Goal: Information Seeking & Learning: Learn about a topic

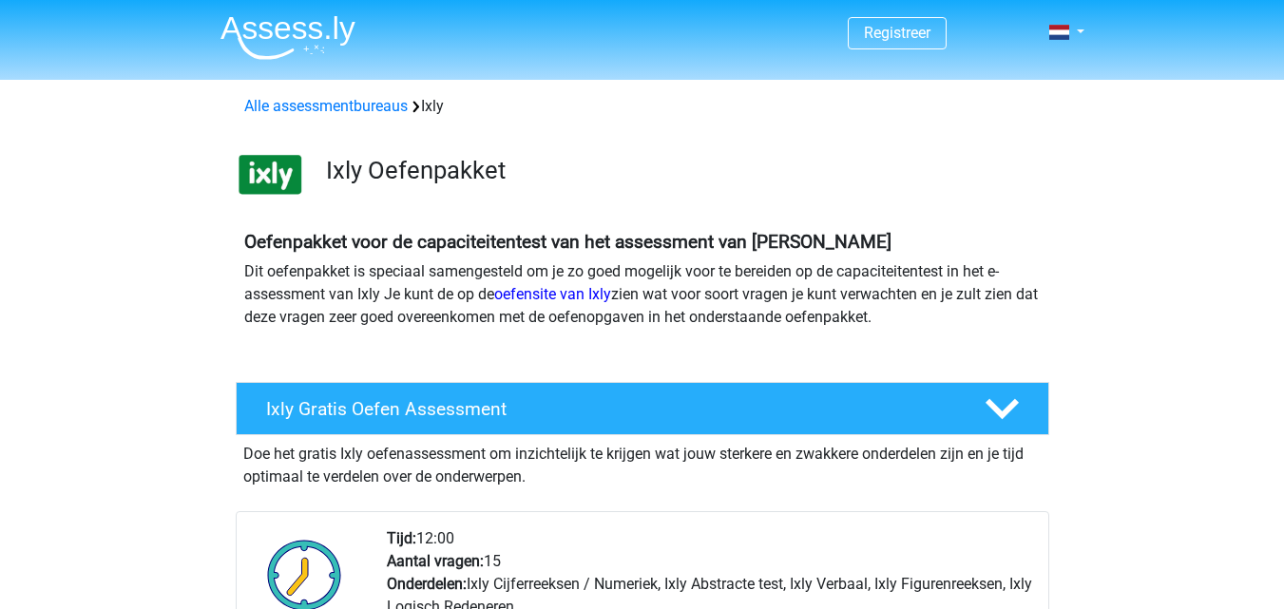
scroll to position [266, 0]
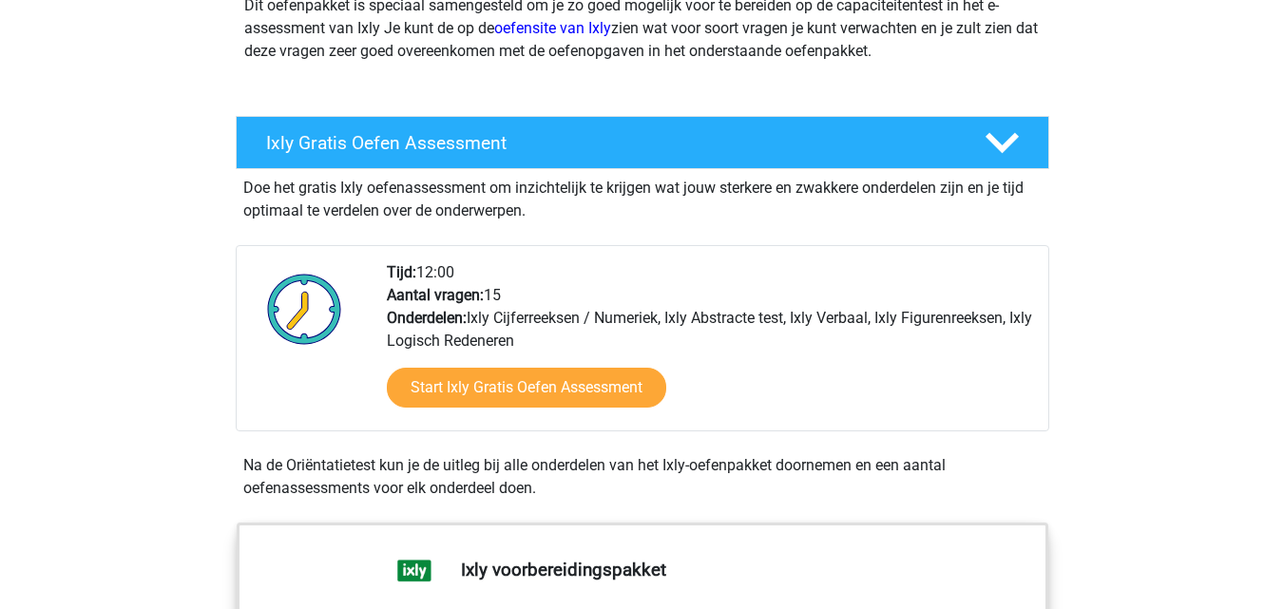
click at [688, 312] on div "Tijd: 12:00 Aantal vragen: 15 Onderdelen: Ixly Cijferreeksen / Numeriek, Ixly A…" at bounding box center [710, 345] width 675 height 169
click at [778, 427] on div "Start Ixly Gratis Oefen Assessment" at bounding box center [710, 392] width 646 height 78
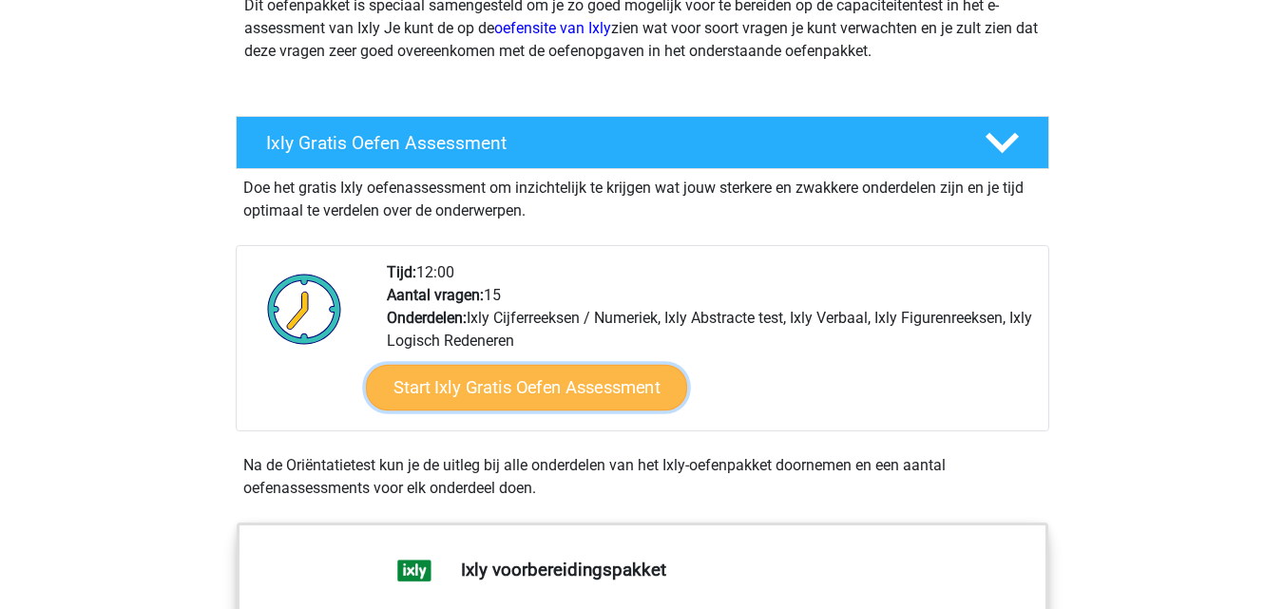
click at [530, 387] on link "Start Ixly Gratis Oefen Assessment" at bounding box center [525, 388] width 321 height 46
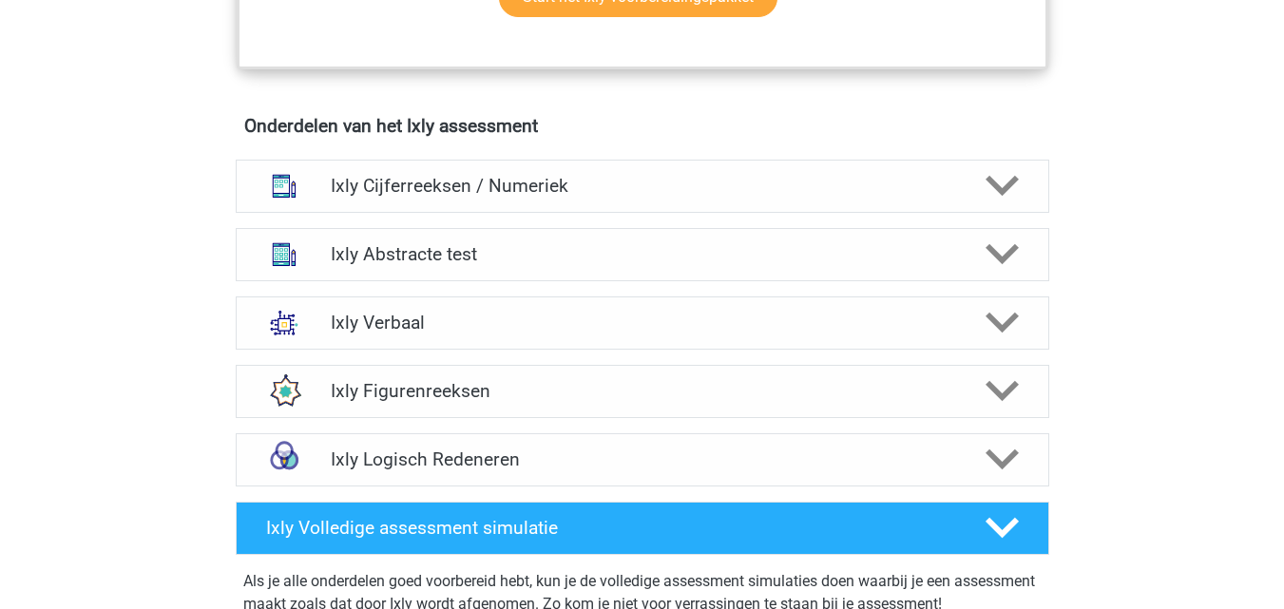
scroll to position [1156, 0]
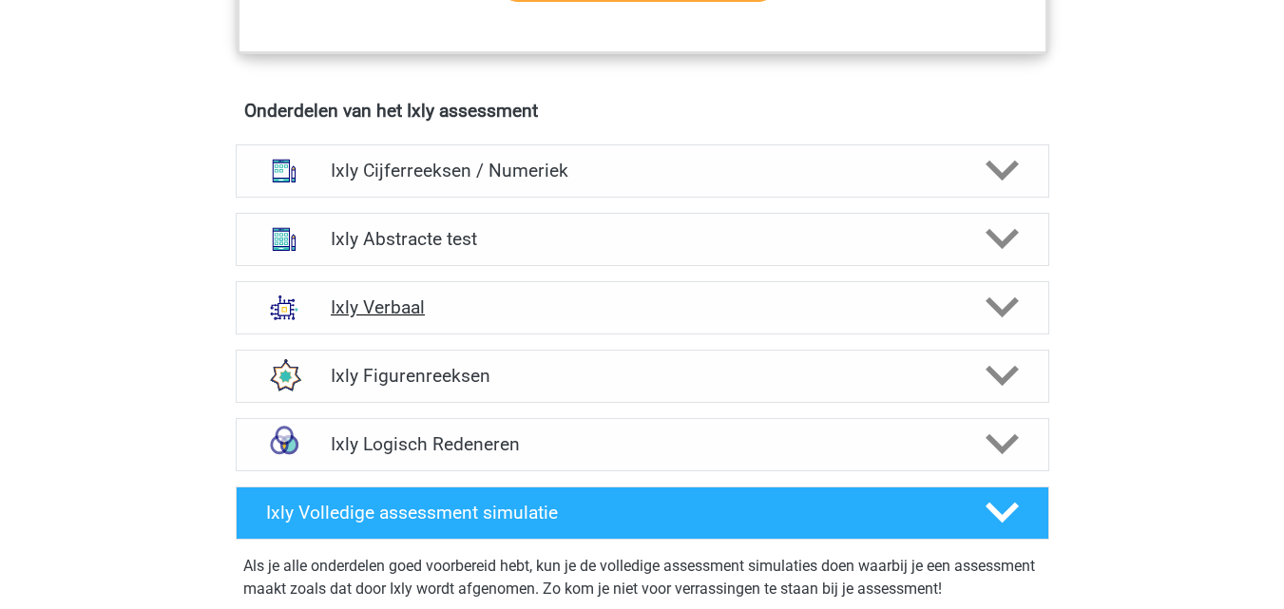
click at [761, 322] on div "Ixly Verbaal" at bounding box center [643, 307] width 814 height 53
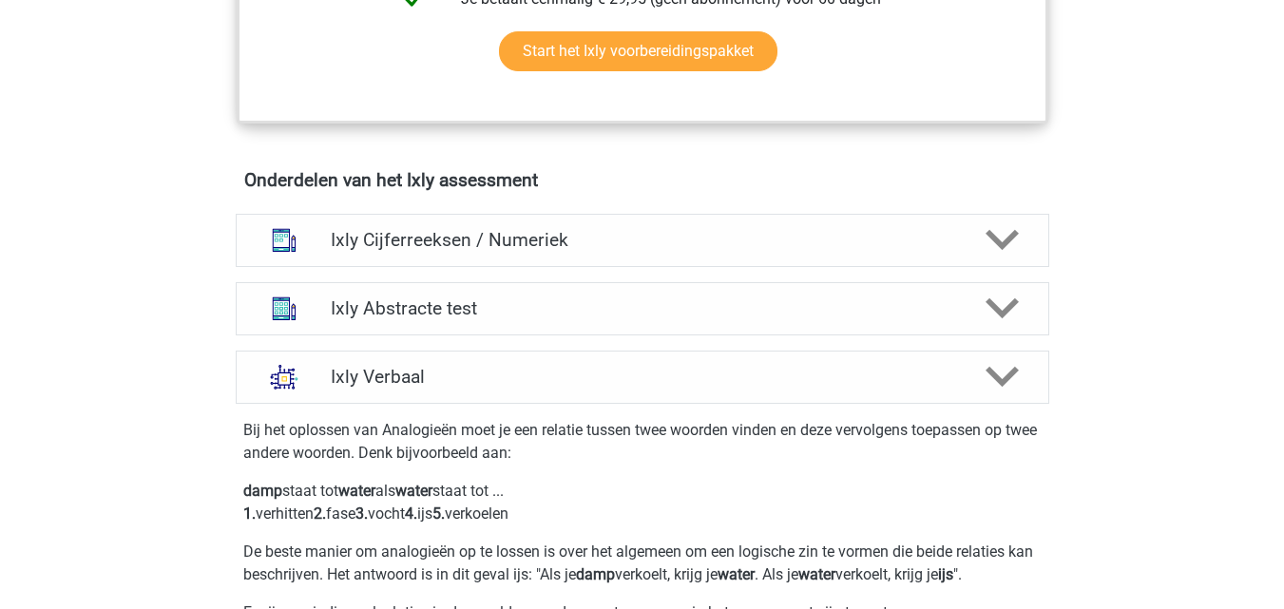
scroll to position [1185, 0]
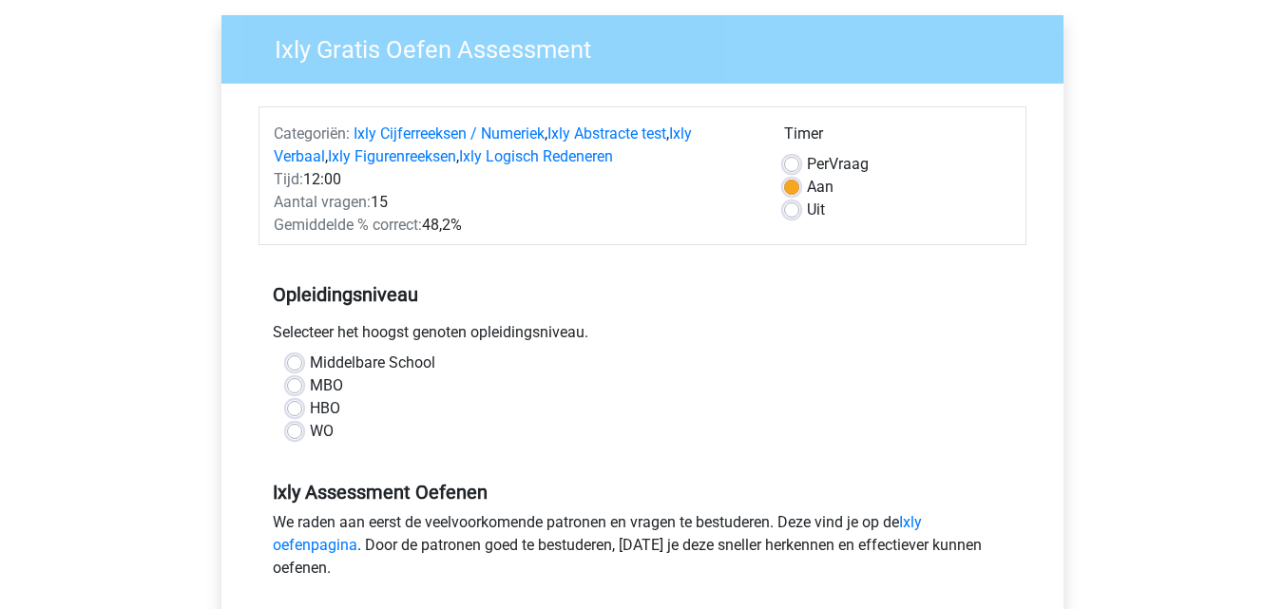
scroll to position [185, 0]
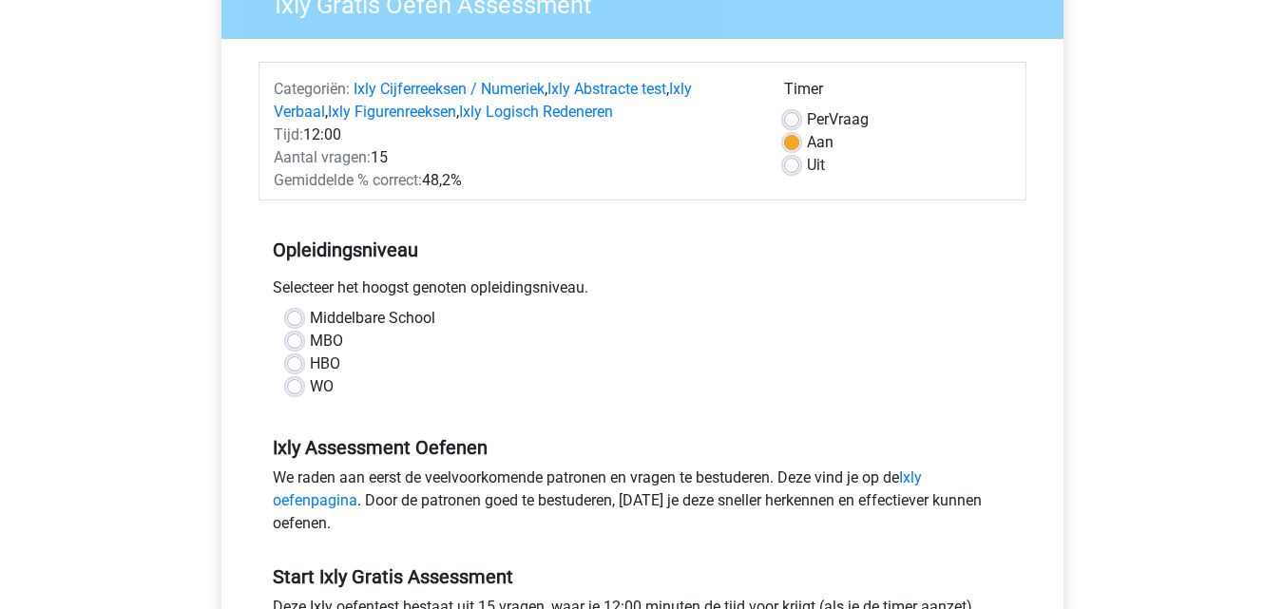
click at [317, 362] on label "HBO" at bounding box center [325, 364] width 30 height 23
click at [302, 362] on input "HBO" at bounding box center [294, 362] width 15 height 19
radio input "true"
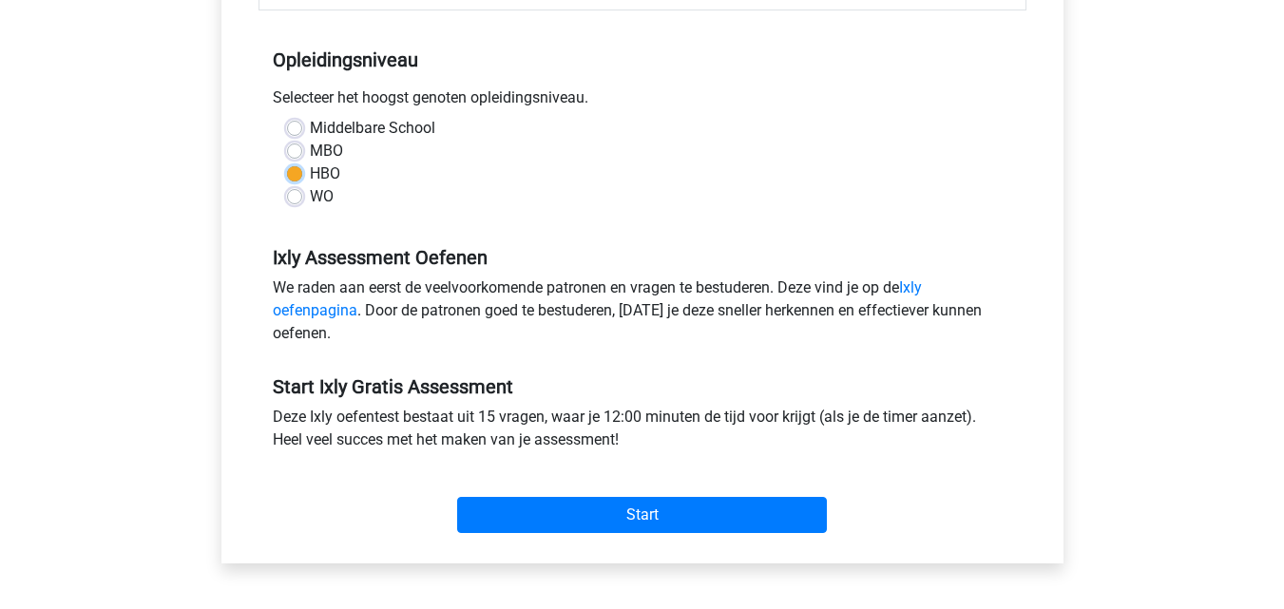
scroll to position [430, 0]
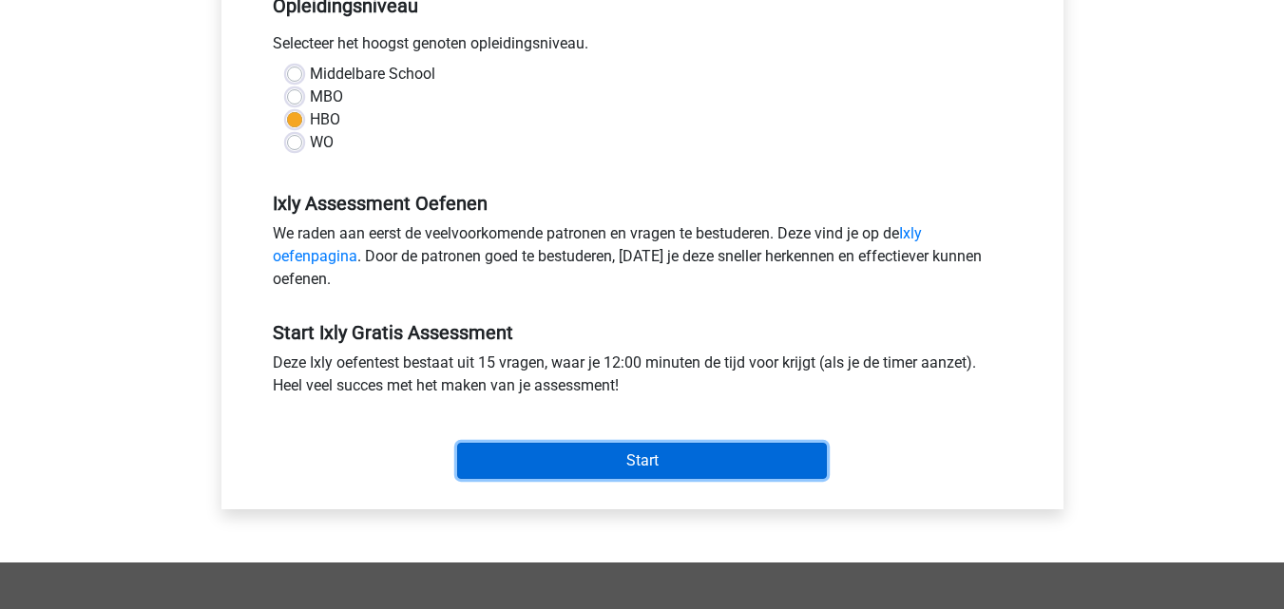
click at [721, 457] on input "Start" at bounding box center [642, 461] width 370 height 36
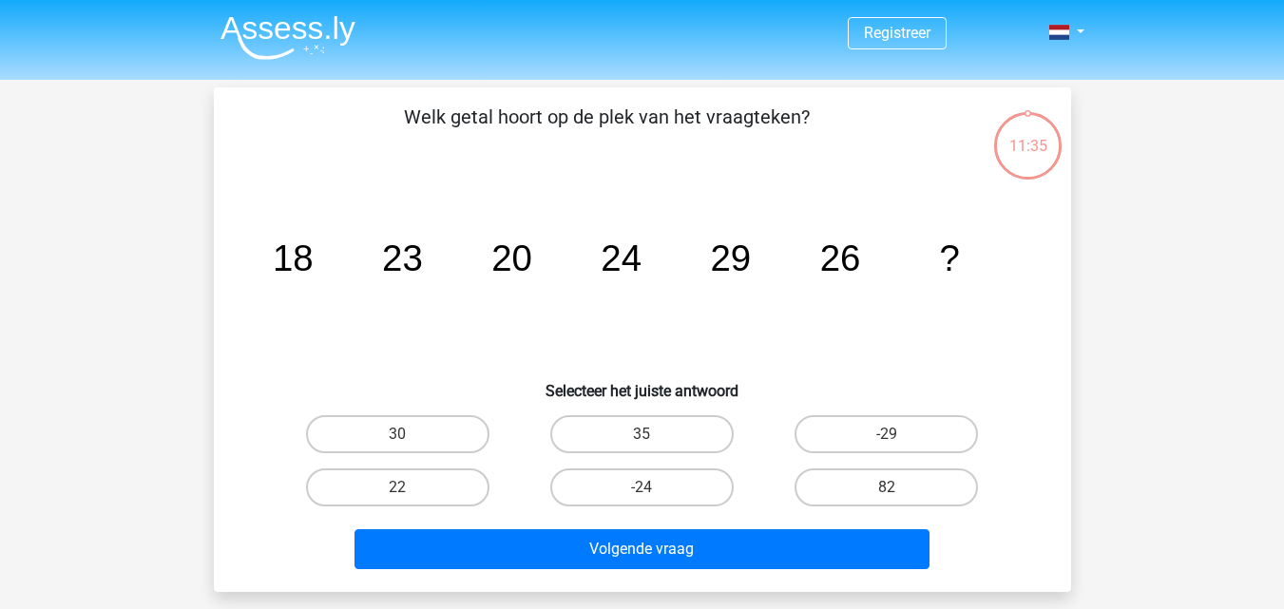
click at [400, 457] on div "30" at bounding box center [398, 434] width 244 height 53
click at [409, 449] on label "30" at bounding box center [397, 434] width 183 height 38
click at [409, 447] on input "30" at bounding box center [403, 440] width 12 height 12
radio input "true"
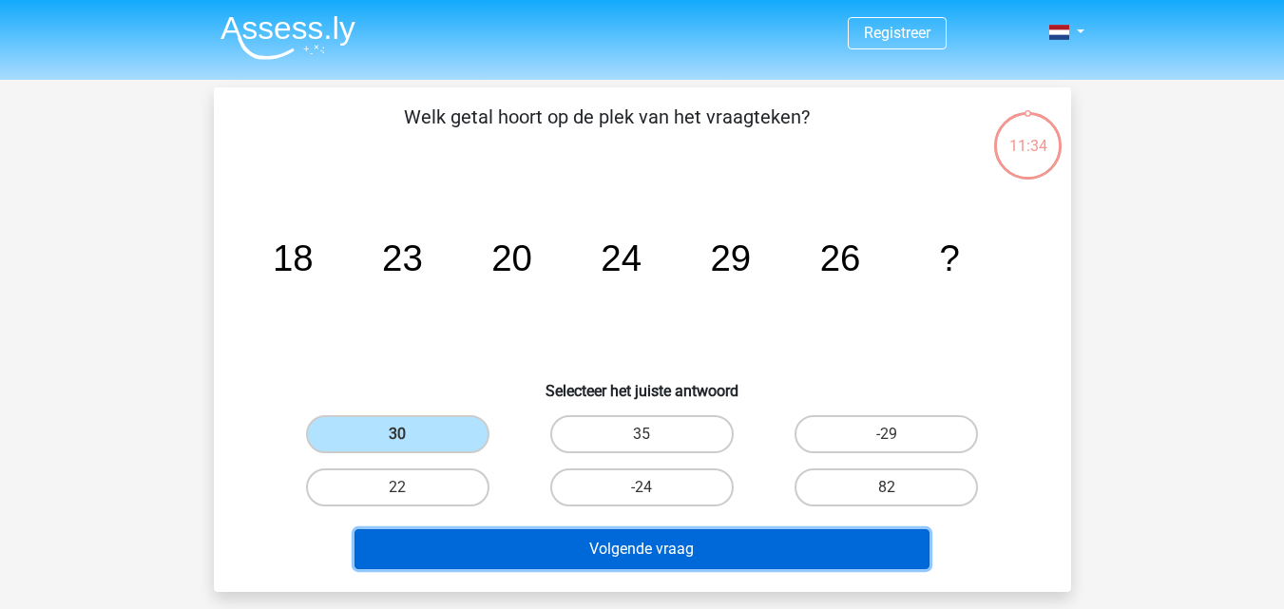
click at [468, 541] on button "Volgende vraag" at bounding box center [642, 549] width 575 height 40
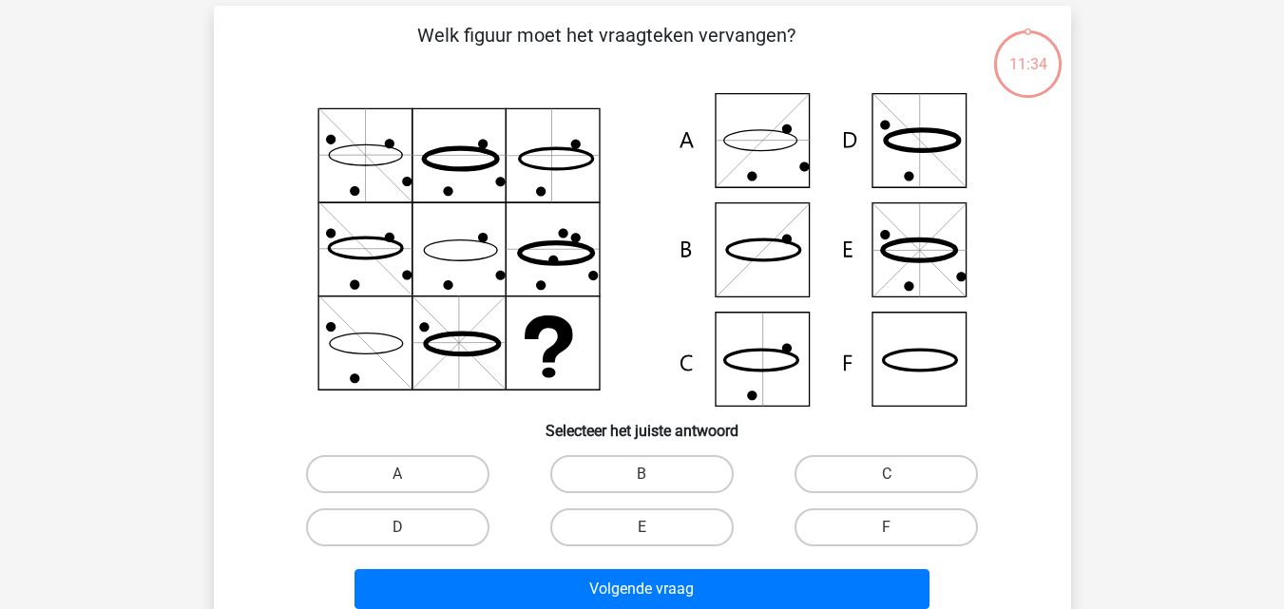
scroll to position [87, 0]
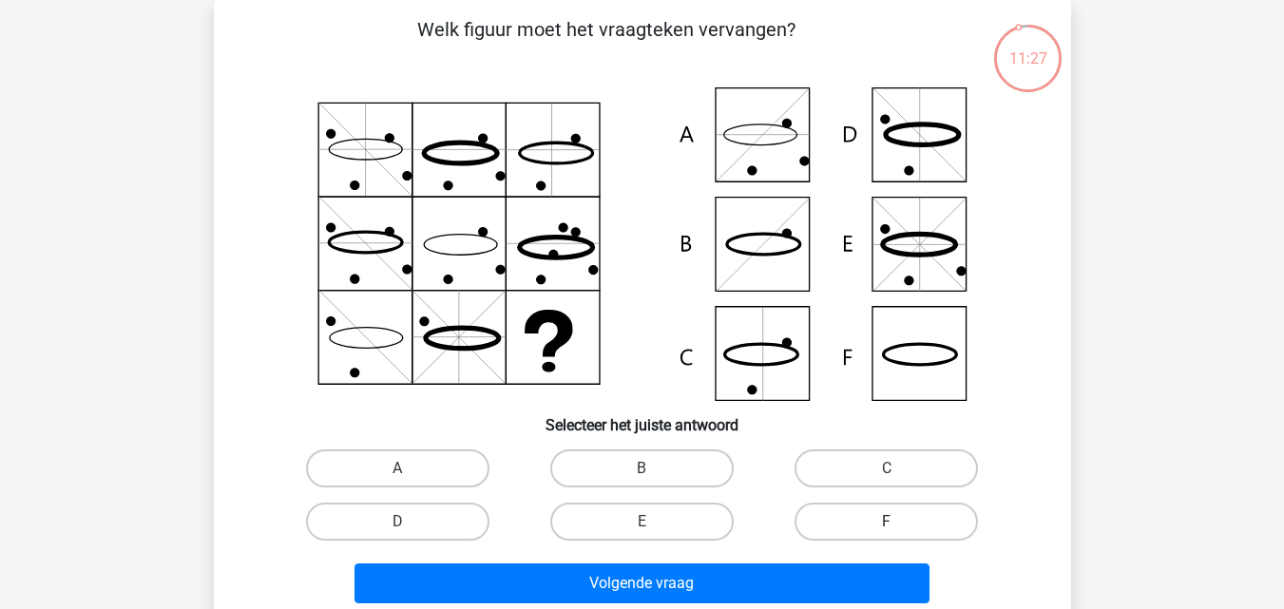
click at [807, 504] on label "F" at bounding box center [886, 522] width 183 height 38
click at [887, 522] on input "F" at bounding box center [893, 528] width 12 height 12
radio input "true"
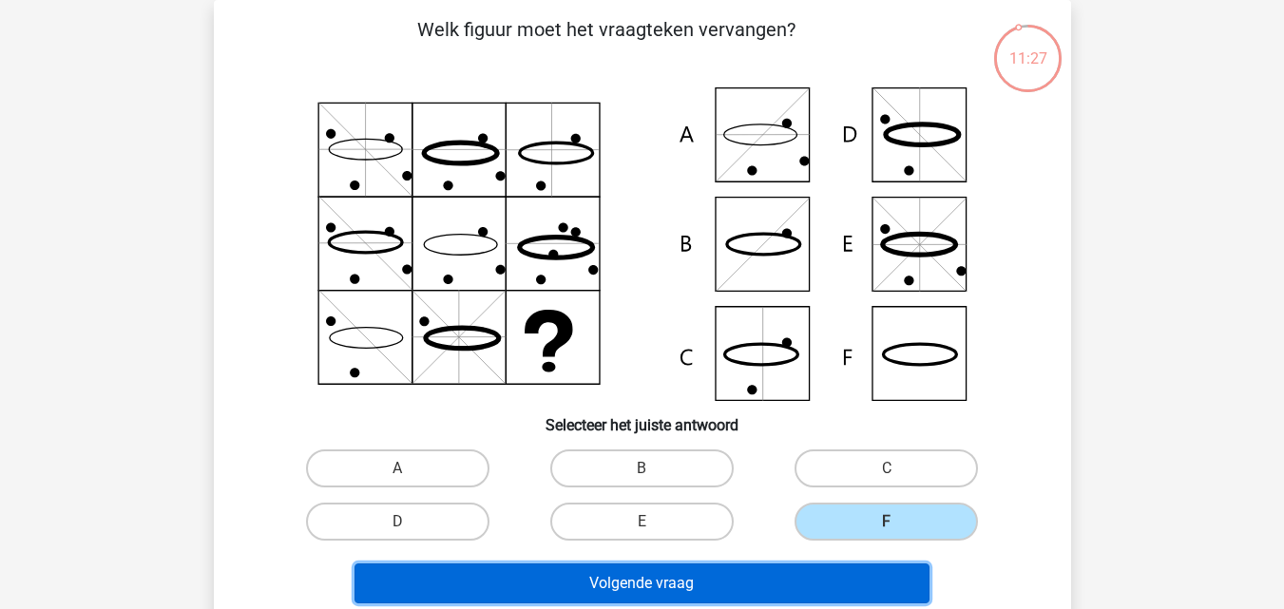
click at [800, 573] on button "Volgende vraag" at bounding box center [642, 584] width 575 height 40
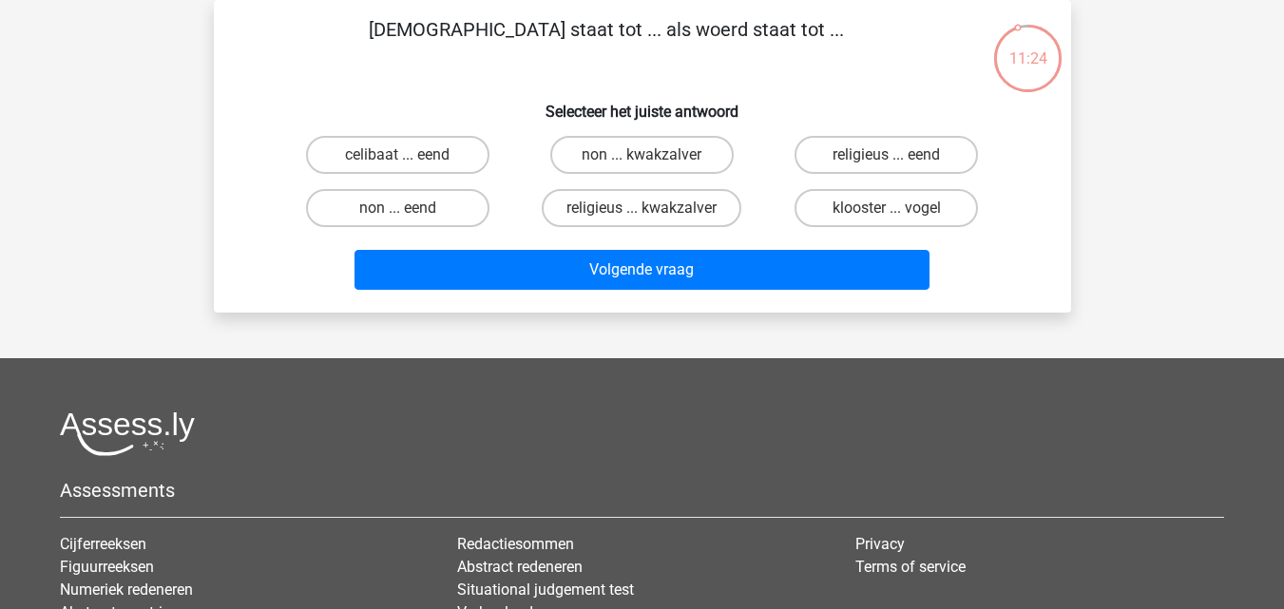
click at [401, 220] on input "non ... eend" at bounding box center [403, 214] width 12 height 12
radio input "true"
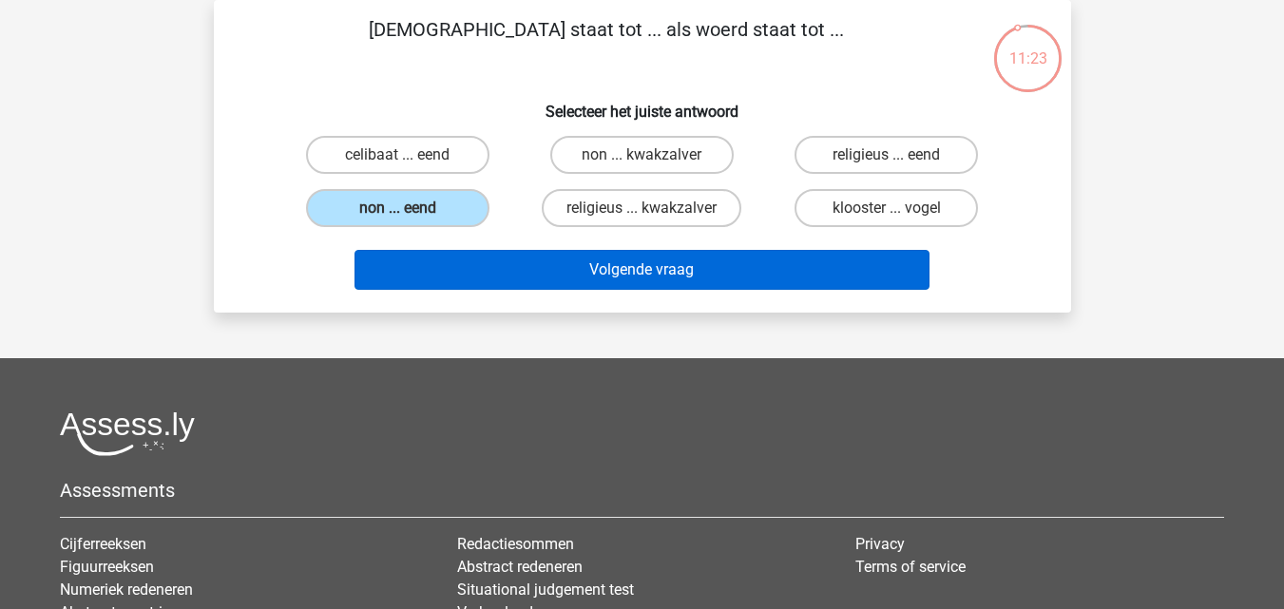
drag, startPoint x: 403, startPoint y: 213, endPoint x: 464, endPoint y: 268, distance: 82.1
click at [464, 268] on div "monnik staat tot ... als woerd staat tot ... Selecteer het juiste antwoord celi…" at bounding box center [642, 156] width 842 height 282
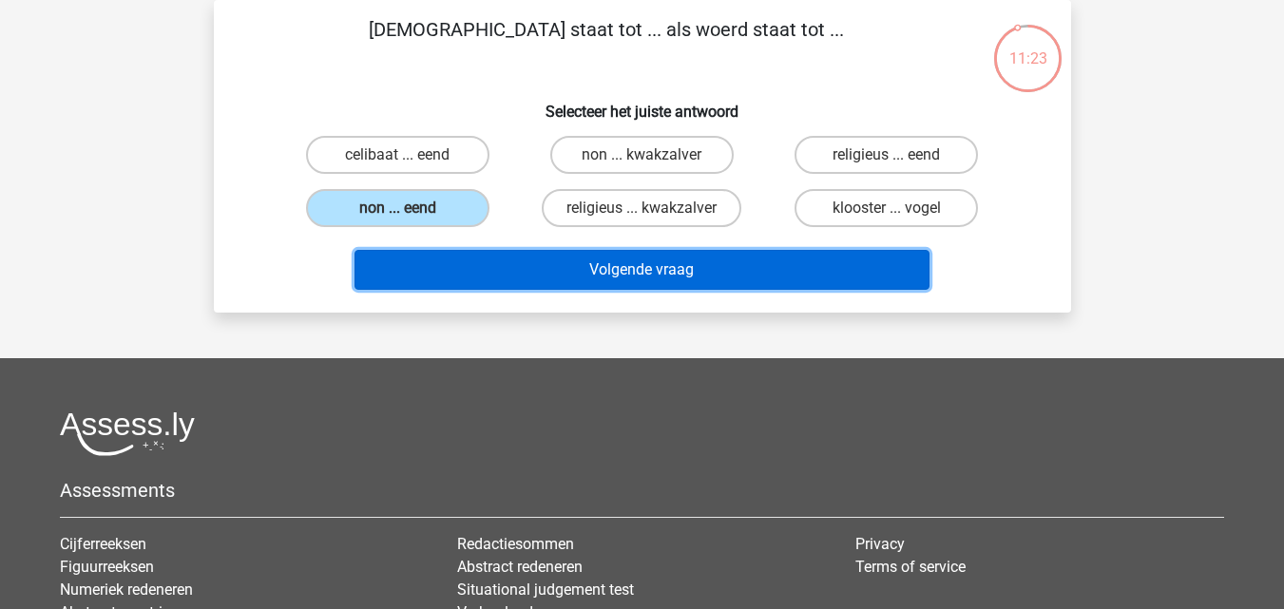
click at [464, 268] on button "Volgende vraag" at bounding box center [642, 270] width 575 height 40
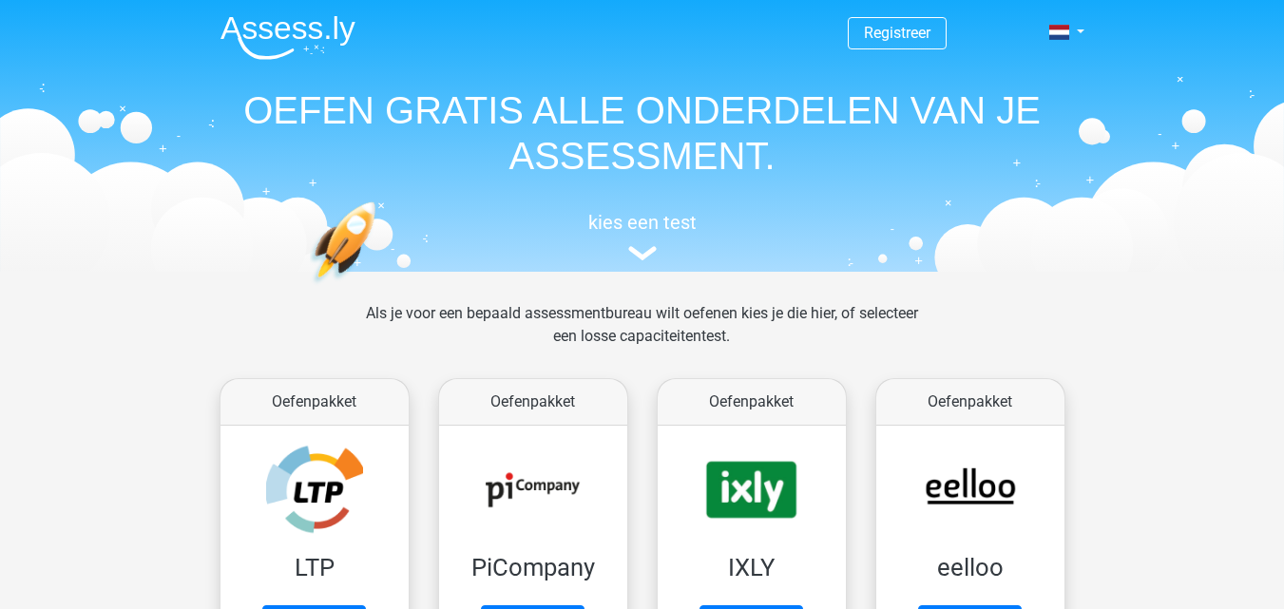
scroll to position [114, 0]
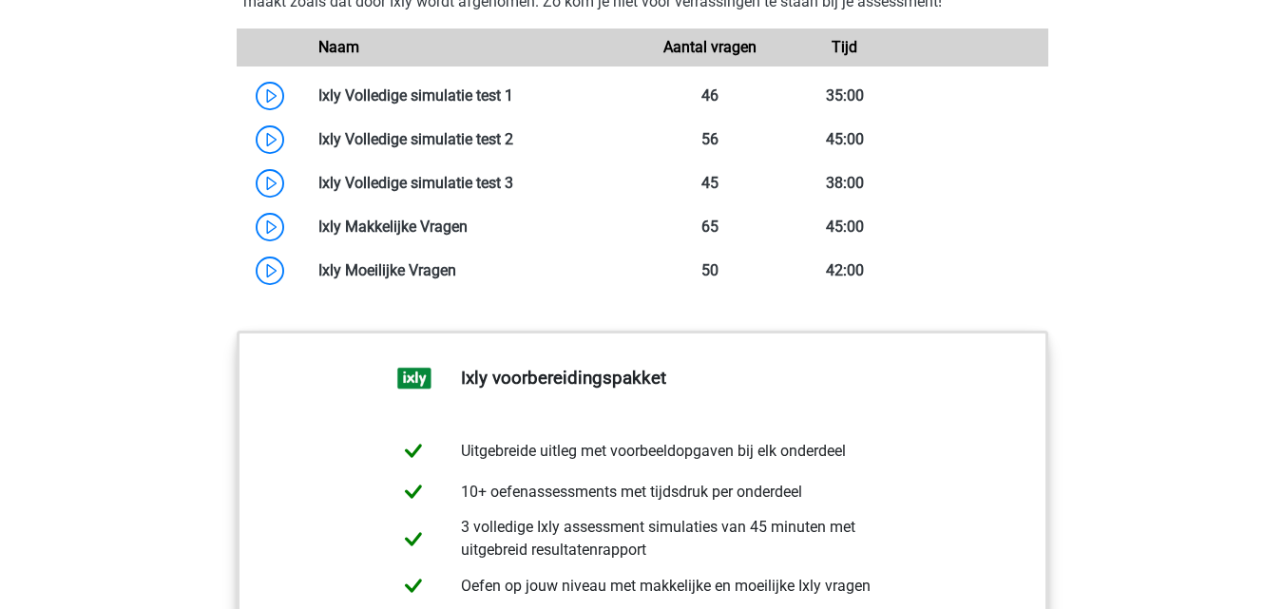
scroll to position [1666, 0]
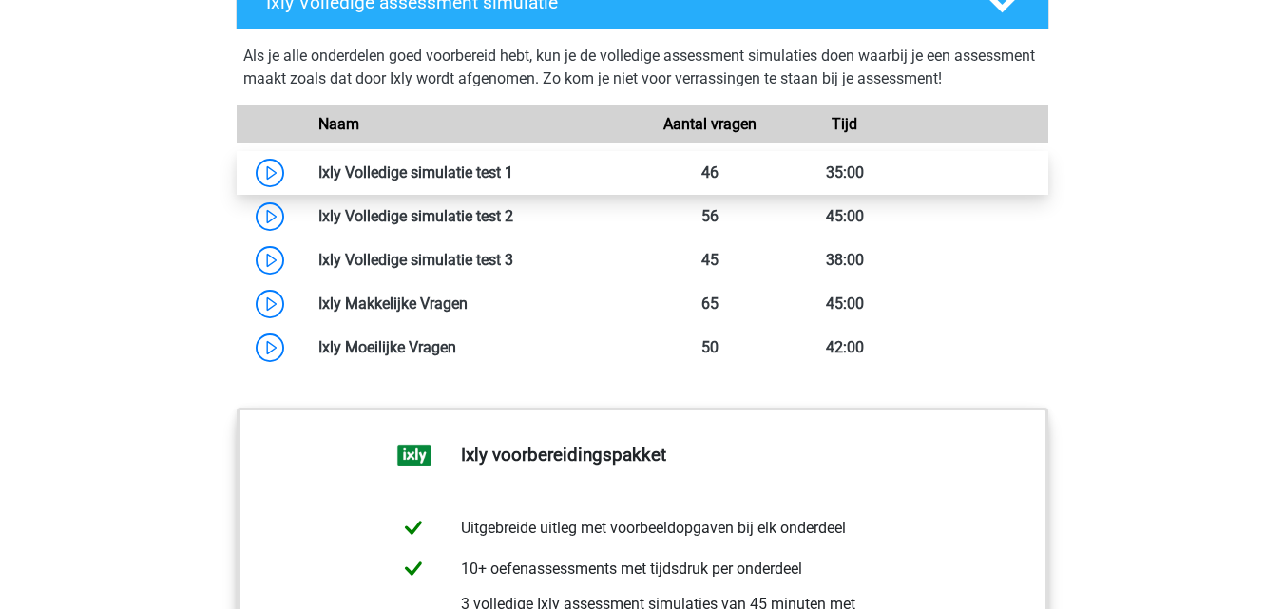
click at [513, 174] on link at bounding box center [513, 172] width 0 height 18
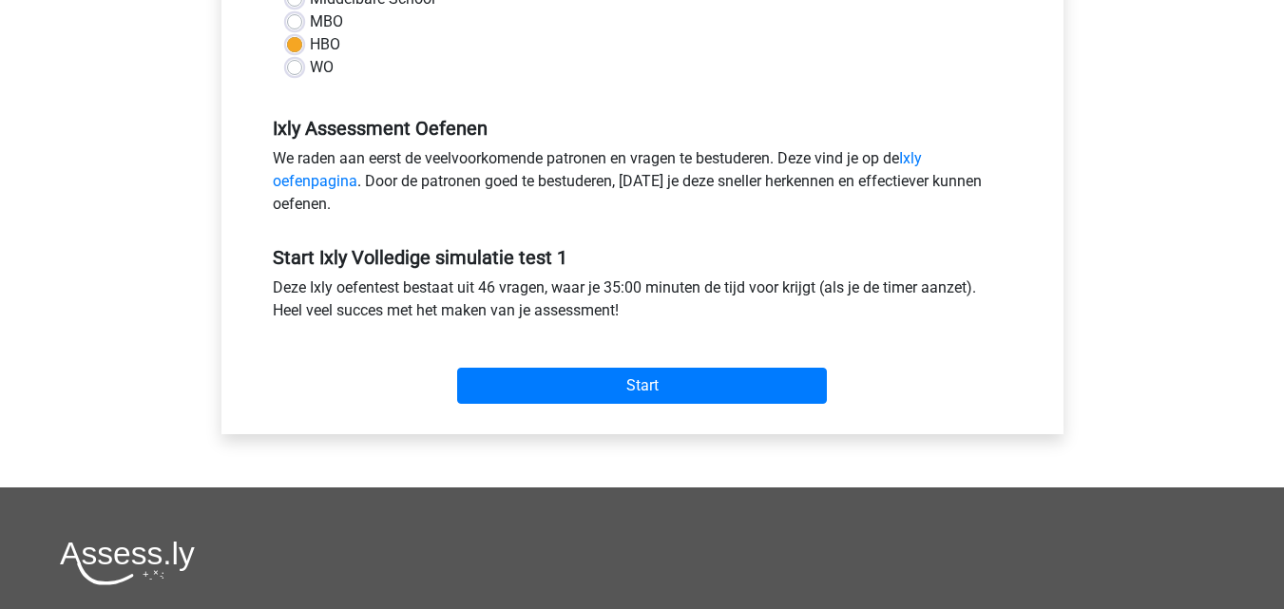
scroll to position [510, 0]
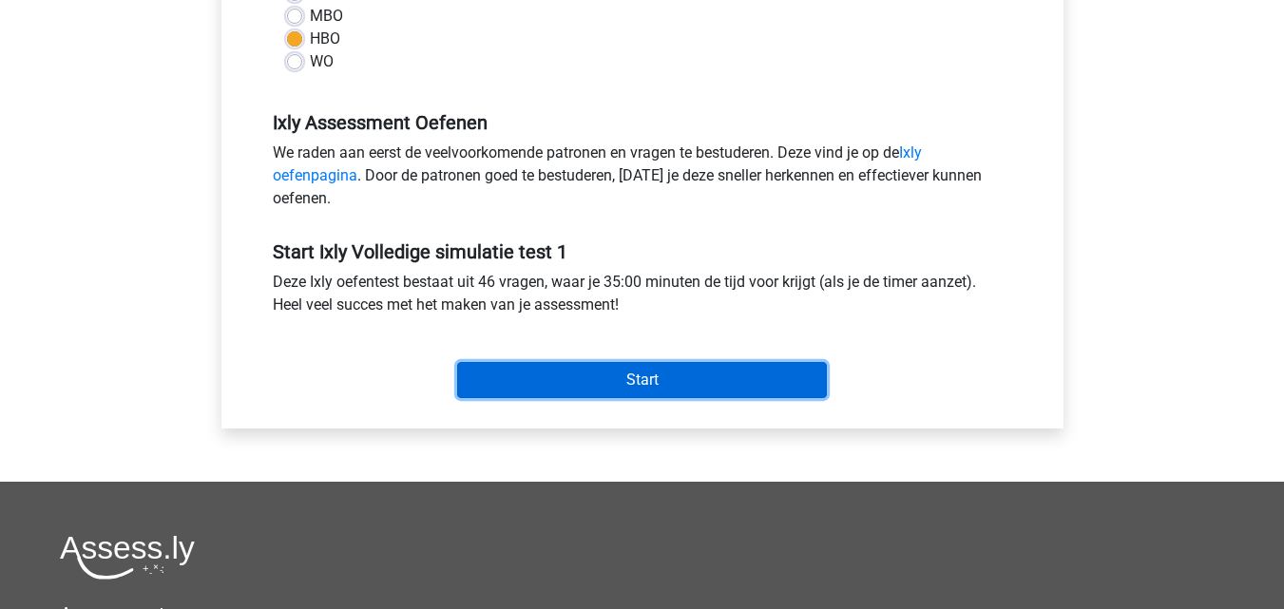
click at [627, 395] on input "Start" at bounding box center [642, 380] width 370 height 36
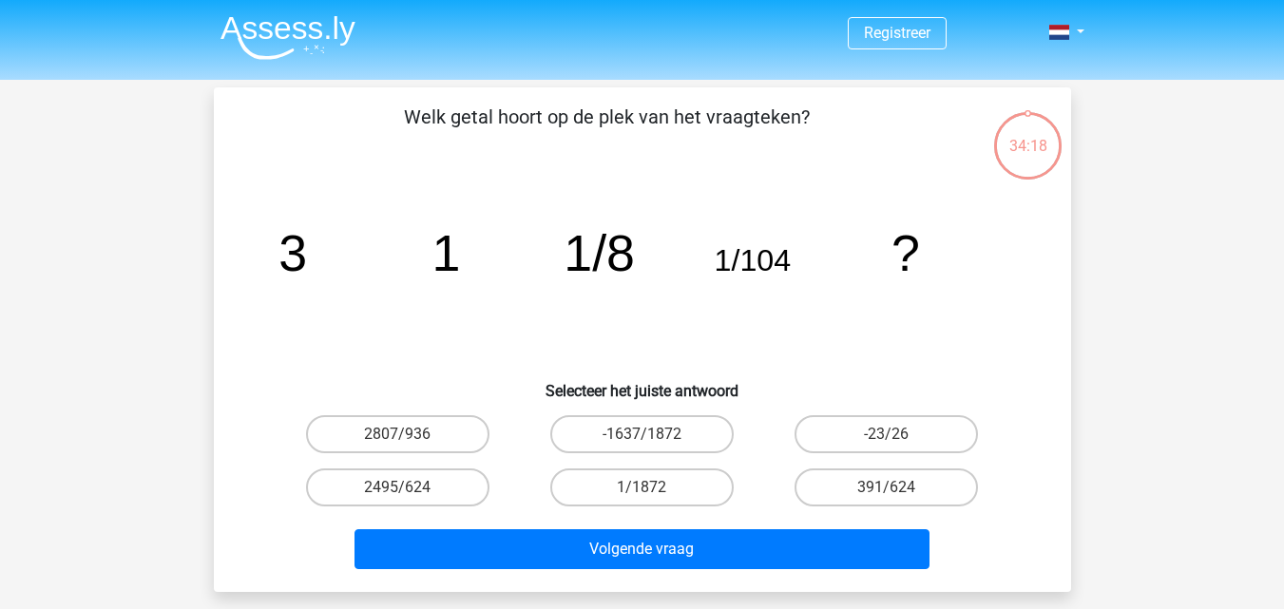
click at [255, 205] on div "image/svg+xml 3 1 1/8 1/104 ?" at bounding box center [642, 271] width 796 height 192
click at [284, 94] on div "Welk getal hoort op de plek van het vraagteken? image/svg+xml 3 1 1/8 1/104 ? S…" at bounding box center [642, 339] width 857 height 505
click at [700, 492] on label "1/1872" at bounding box center [641, 488] width 183 height 38
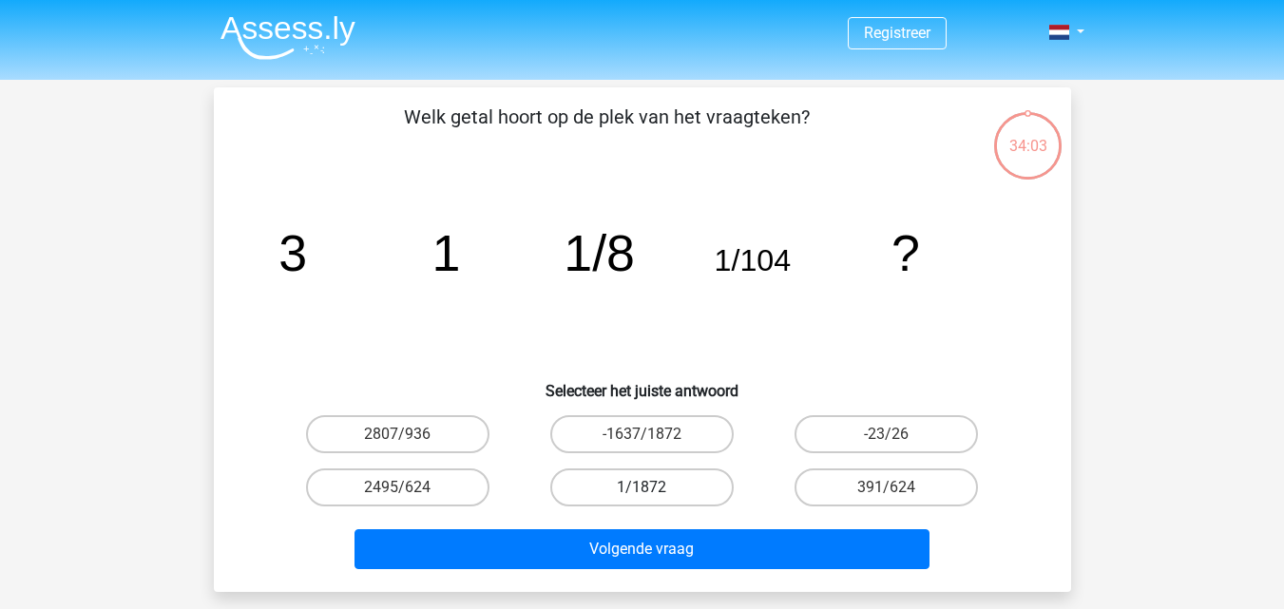
click at [654, 492] on input "1/1872" at bounding box center [648, 494] width 12 height 12
radio input "true"
click at [705, 572] on div "Volgende vraag" at bounding box center [643, 553] width 734 height 48
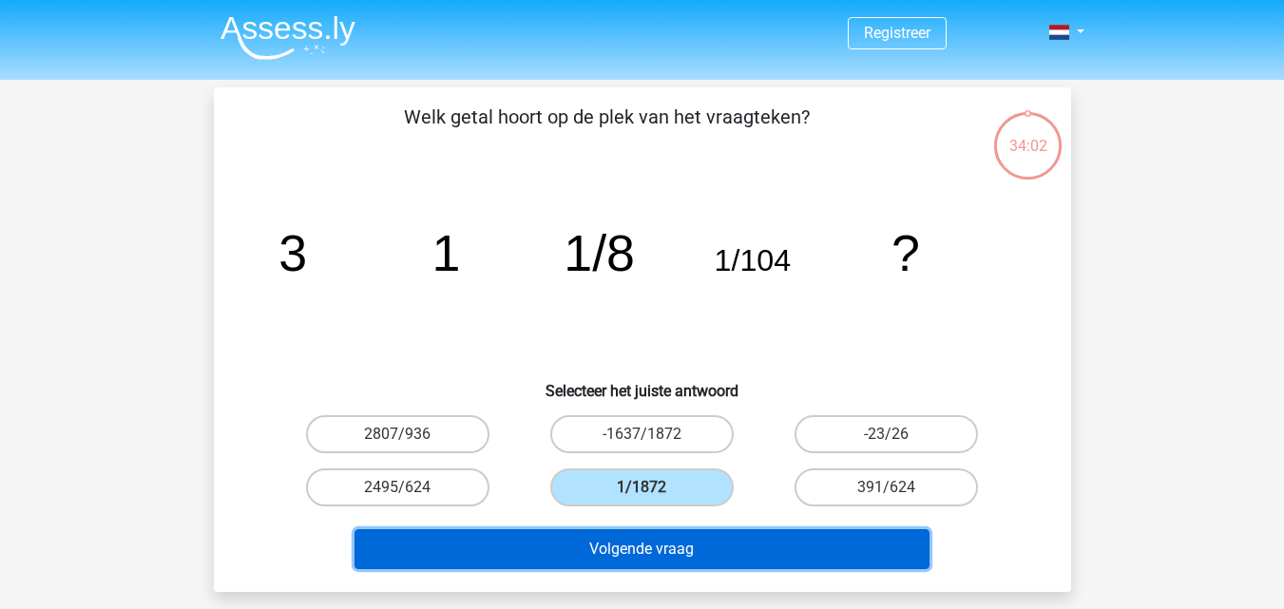
click at [752, 533] on button "Volgende vraag" at bounding box center [642, 549] width 575 height 40
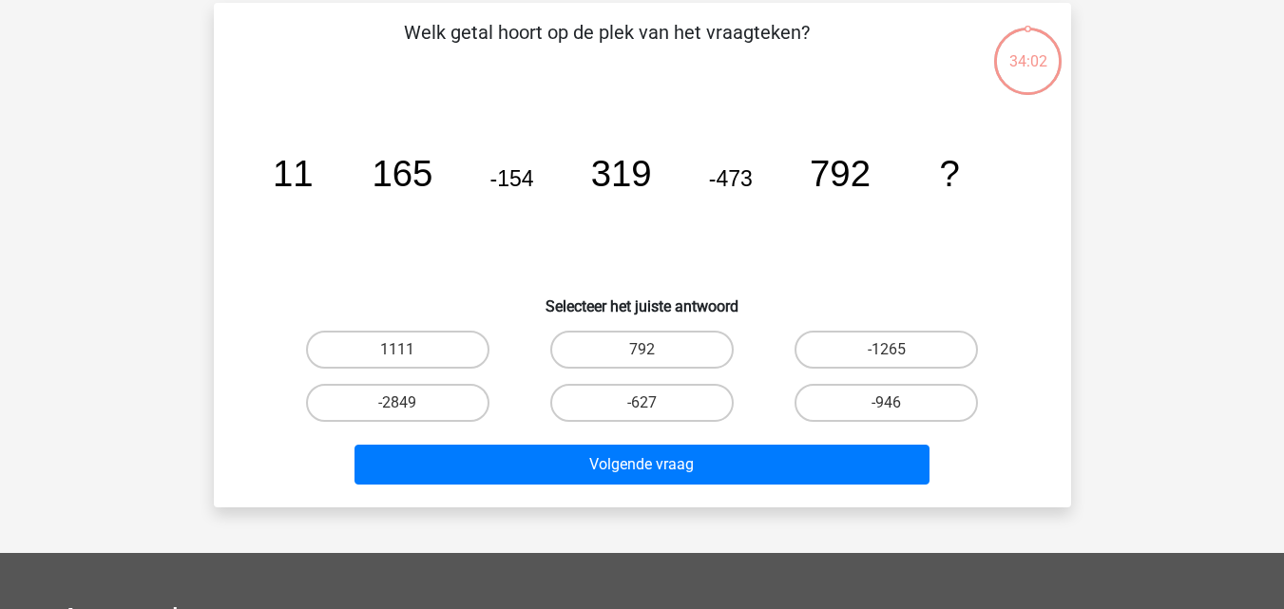
scroll to position [87, 0]
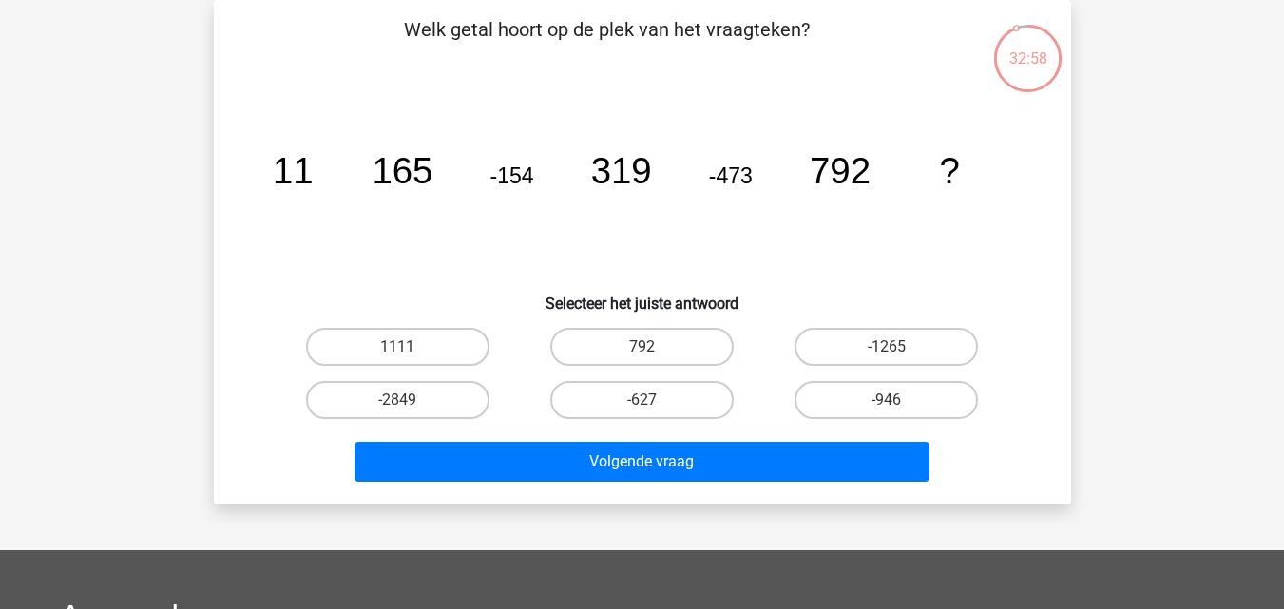
click at [436, 251] on icon "image/svg+xml 11 165 -154 319 -473 792 ?" at bounding box center [642, 183] width 766 height 192
click at [460, 190] on icon "image/svg+xml 11 165 -154 319 -473 792 ?" at bounding box center [642, 183] width 766 height 192
click at [893, 359] on label "-1265" at bounding box center [886, 347] width 183 height 38
click at [893, 359] on input "-1265" at bounding box center [893, 353] width 12 height 12
radio input "true"
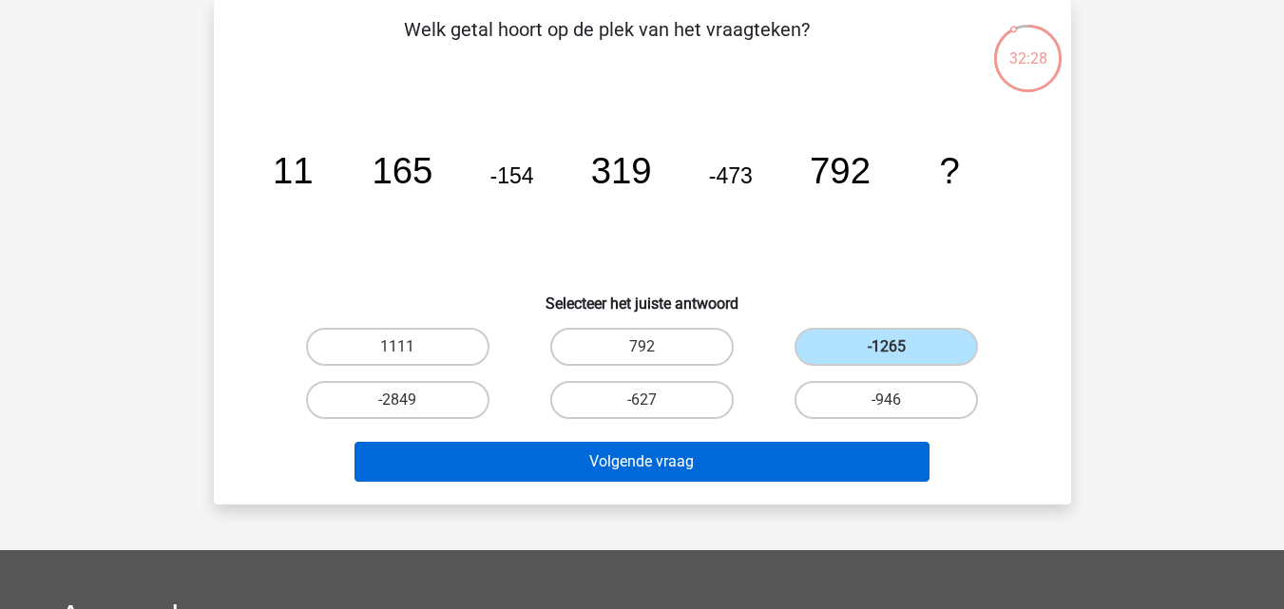
click at [859, 442] on div "Volgende vraag" at bounding box center [642, 458] width 796 height 63
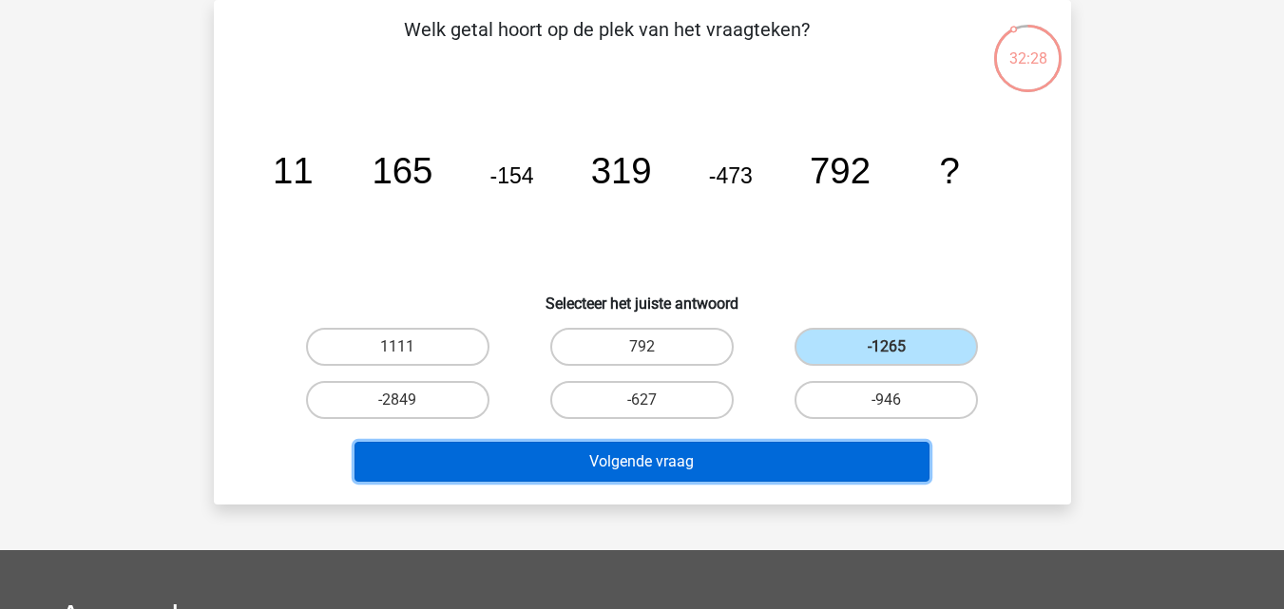
click at [855, 461] on button "Volgende vraag" at bounding box center [642, 462] width 575 height 40
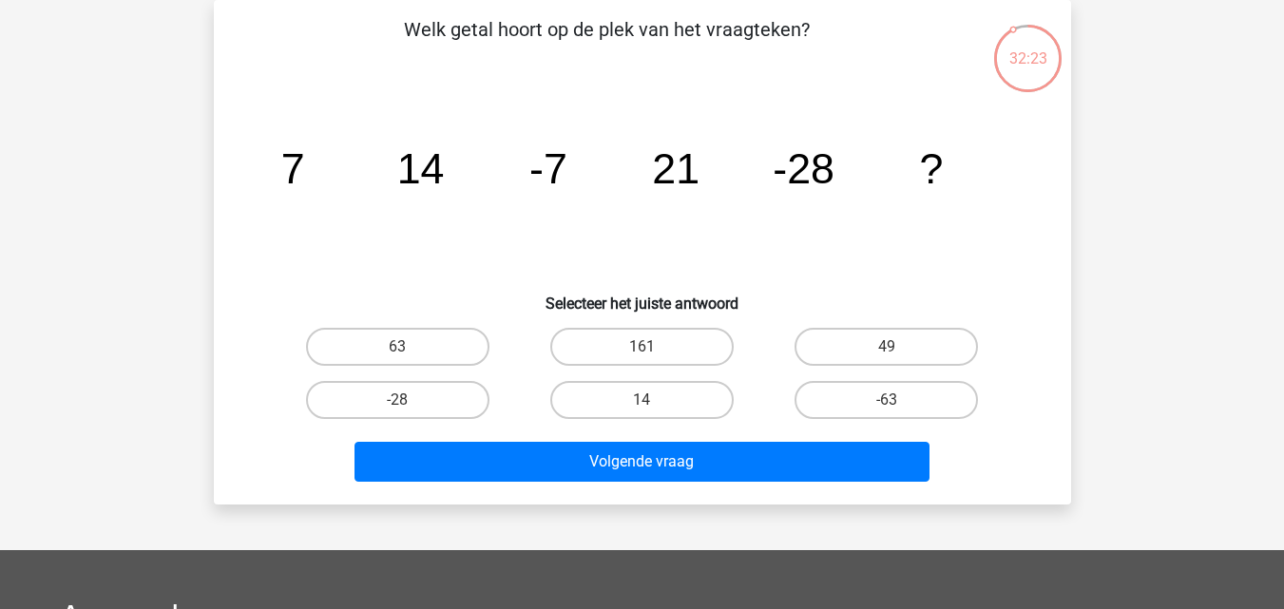
click at [847, 208] on icon "image/svg+xml 7 14 -7 21 -28 ?" at bounding box center [642, 183] width 766 height 192
click at [431, 296] on h6 "Selecteer het juiste antwoord" at bounding box center [642, 295] width 796 height 33
click at [413, 354] on label "63" at bounding box center [397, 347] width 183 height 38
click at [410, 354] on input "63" at bounding box center [403, 353] width 12 height 12
radio input "true"
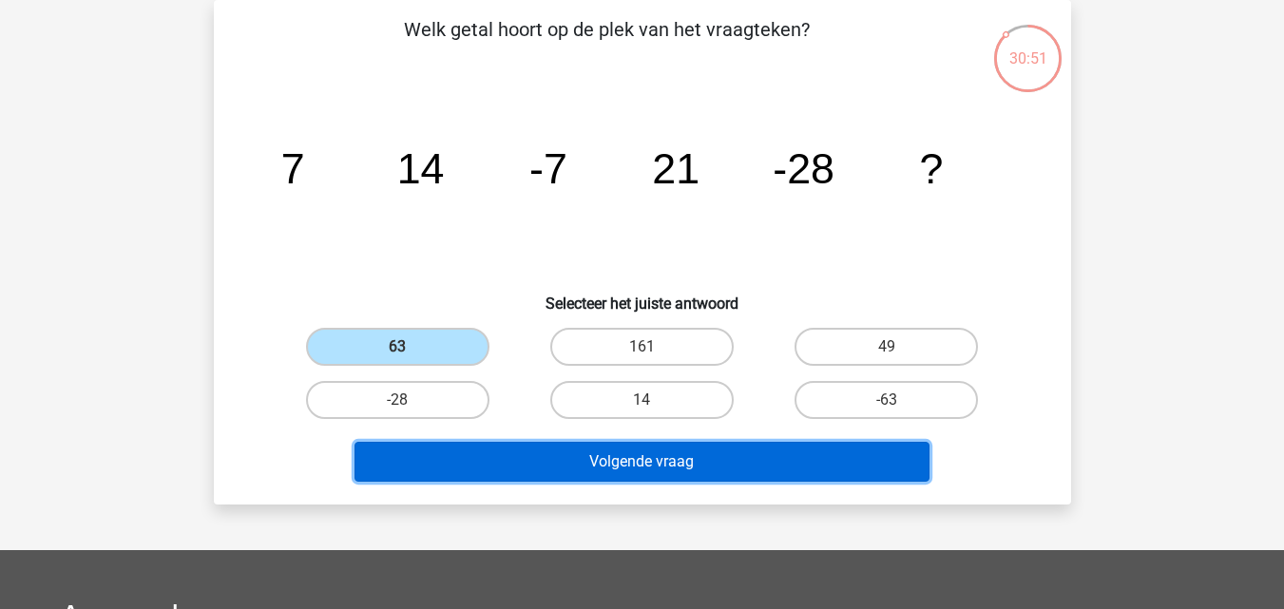
click at [812, 459] on button "Volgende vraag" at bounding box center [642, 462] width 575 height 40
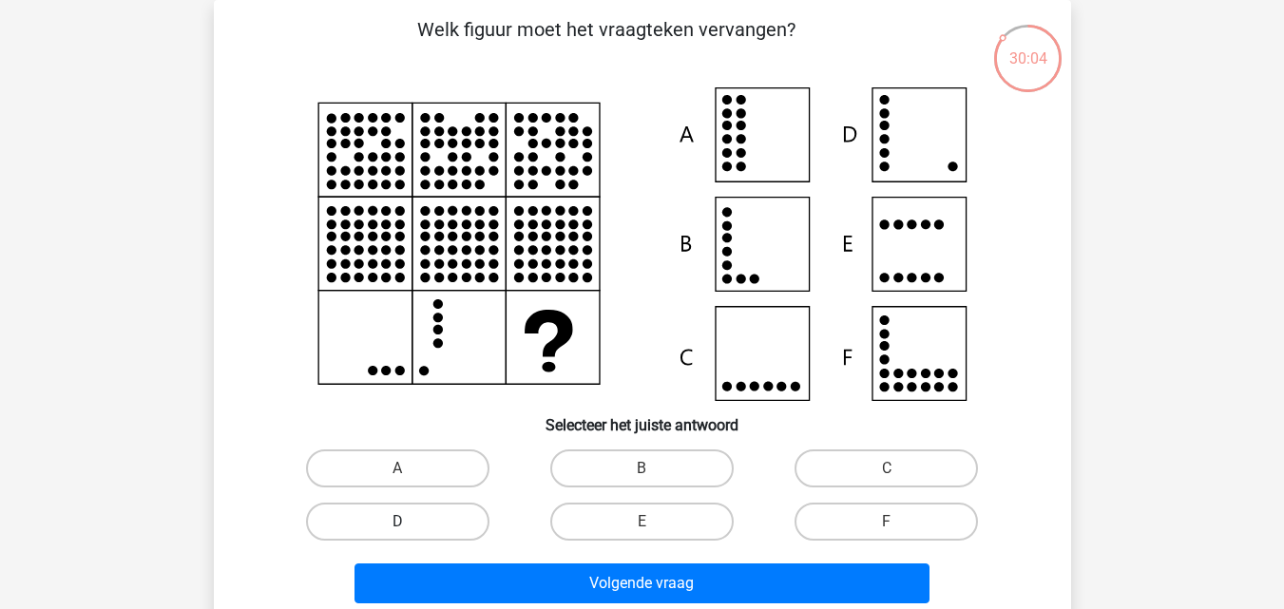
click at [451, 532] on label "D" at bounding box center [397, 522] width 183 height 38
click at [410, 532] on input "D" at bounding box center [403, 528] width 12 height 12
radio input "true"
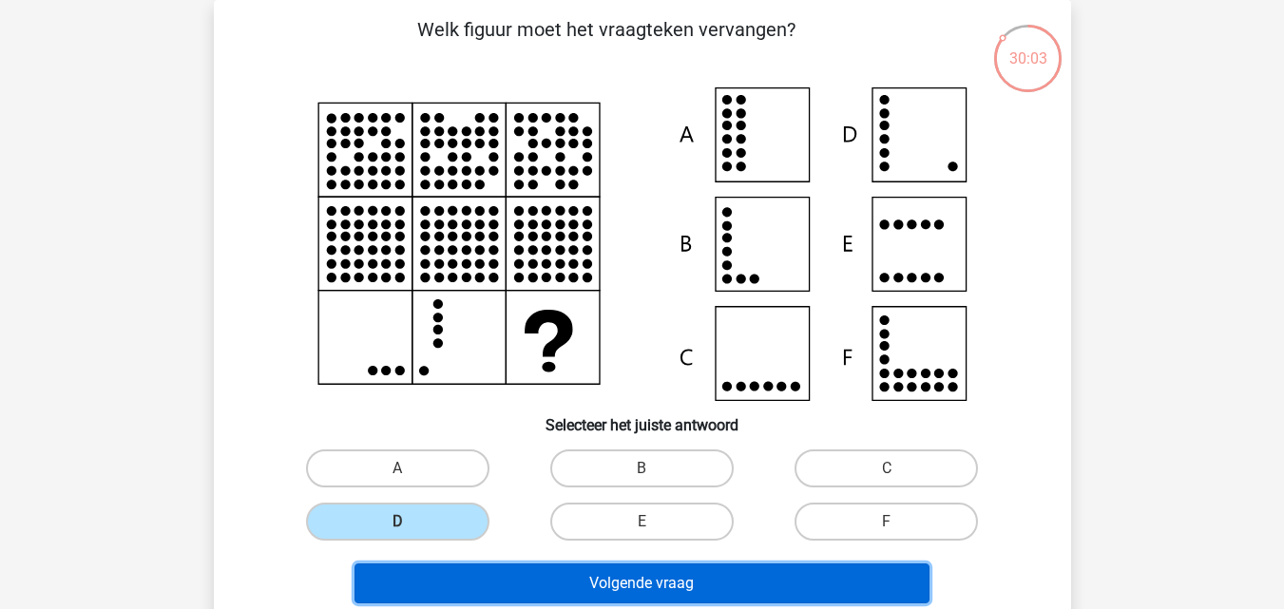
click at [489, 584] on button "Volgende vraag" at bounding box center [642, 584] width 575 height 40
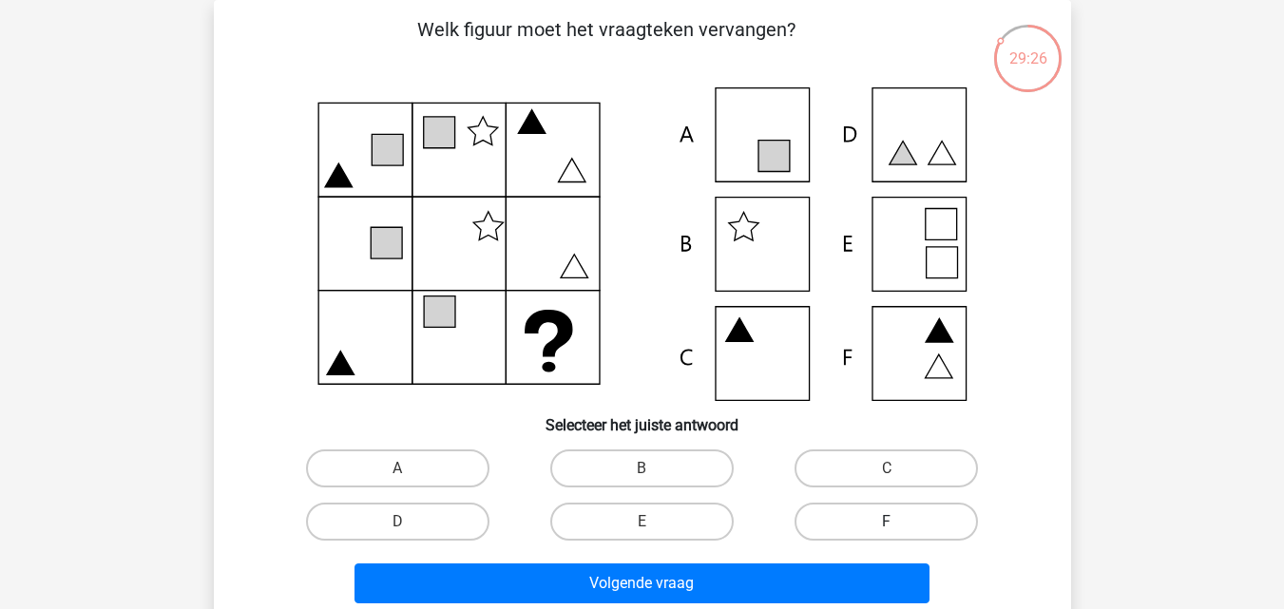
click at [849, 534] on label "F" at bounding box center [886, 522] width 183 height 38
click at [887, 534] on input "F" at bounding box center [893, 528] width 12 height 12
radio input "true"
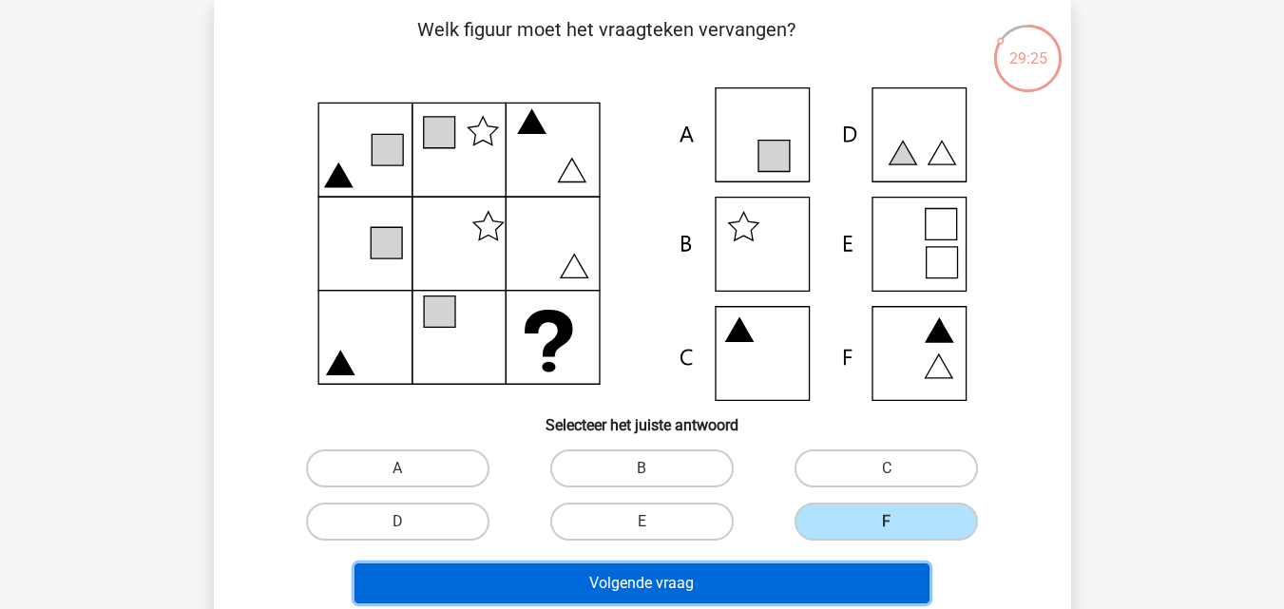
click at [834, 573] on button "Volgende vraag" at bounding box center [642, 584] width 575 height 40
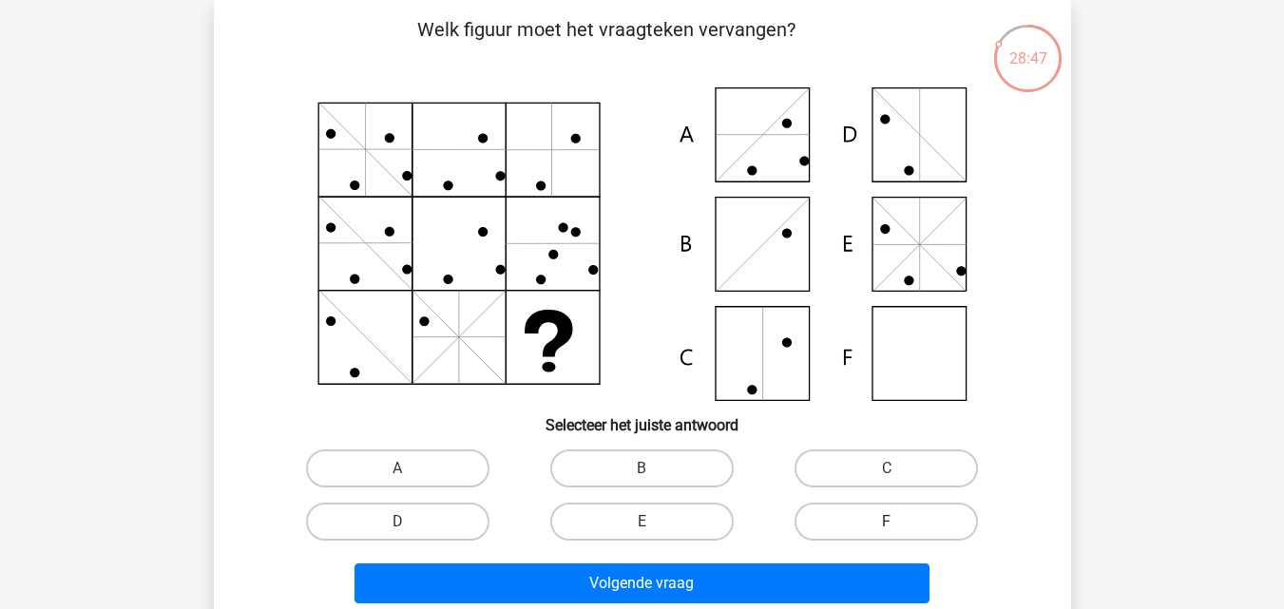
click at [882, 517] on label "F" at bounding box center [886, 522] width 183 height 38
click at [887, 522] on input "F" at bounding box center [893, 528] width 12 height 12
radio input "true"
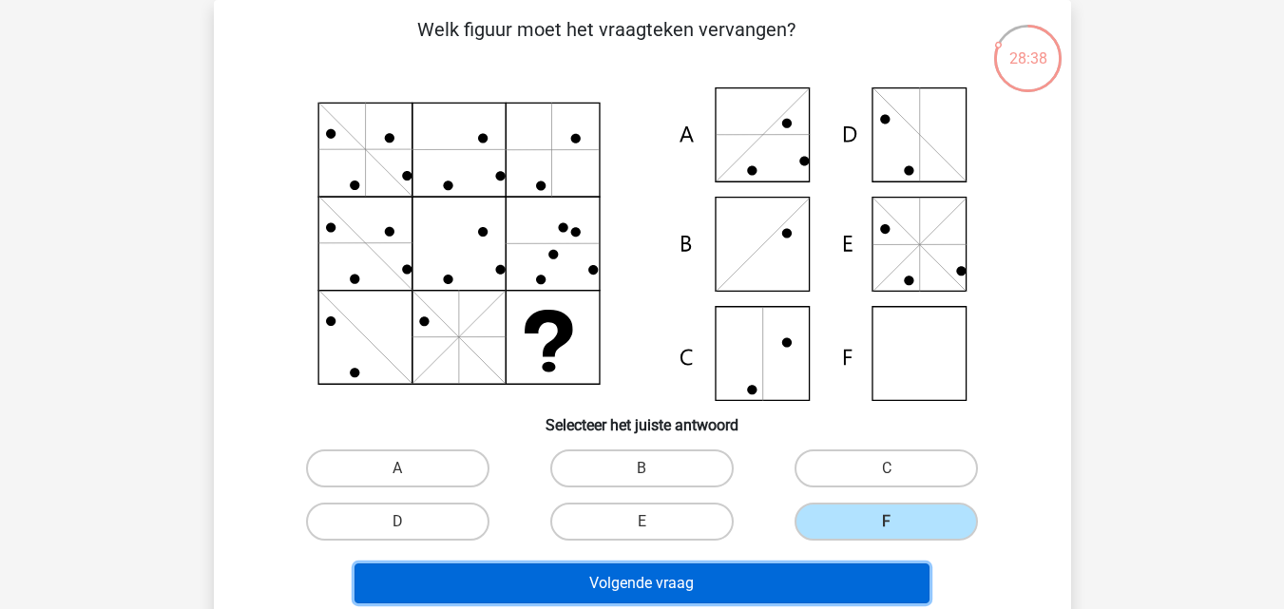
click at [813, 584] on button "Volgende vraag" at bounding box center [642, 584] width 575 height 40
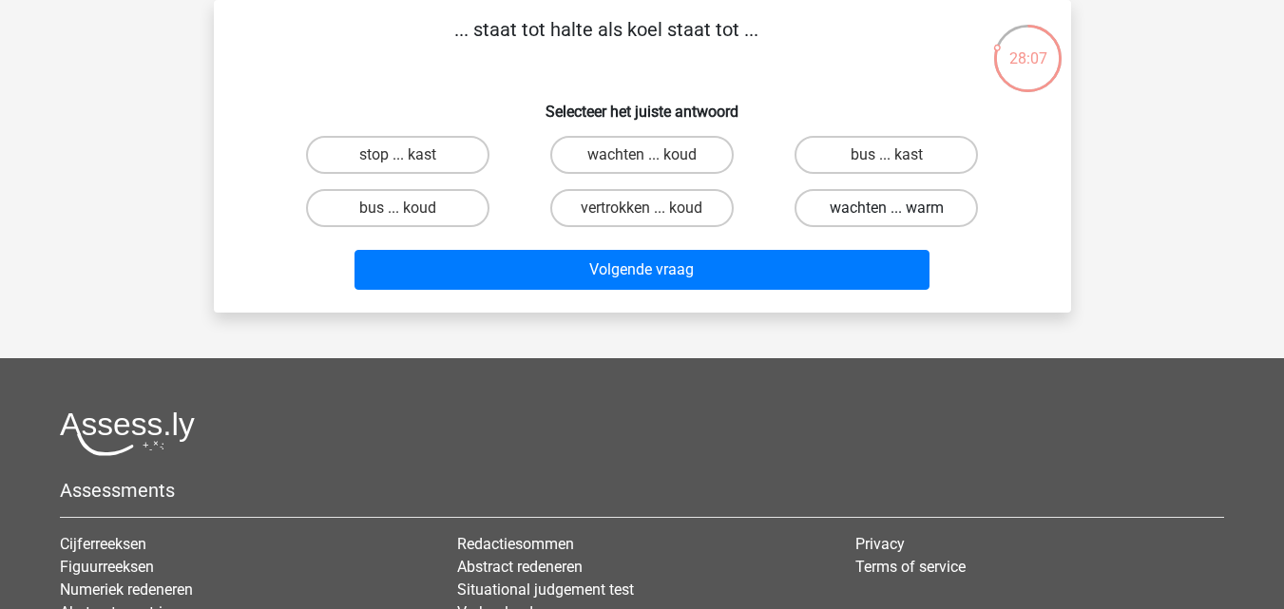
click at [843, 189] on label "wachten ... warm" at bounding box center [886, 208] width 183 height 38
click at [887, 208] on input "wachten ... warm" at bounding box center [893, 214] width 12 height 12
radio input "true"
click at [845, 158] on label "bus ... kast" at bounding box center [886, 155] width 183 height 38
click at [887, 158] on input "bus ... kast" at bounding box center [893, 161] width 12 height 12
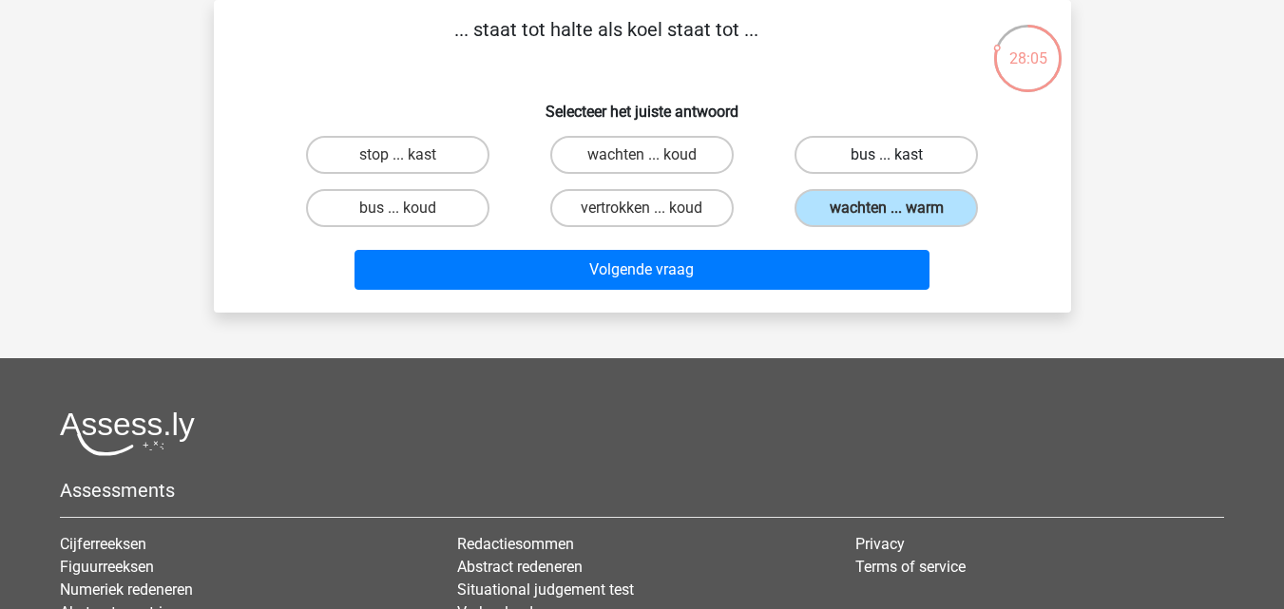
radio input "true"
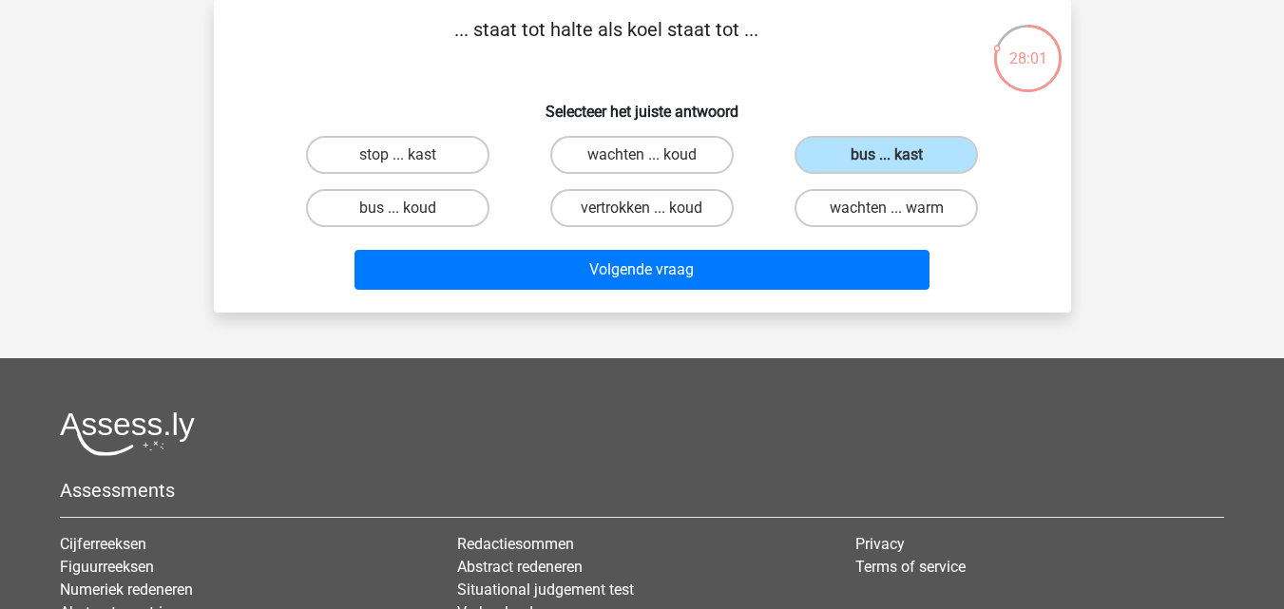
click at [820, 247] on div "Volgende vraag" at bounding box center [642, 266] width 796 height 63
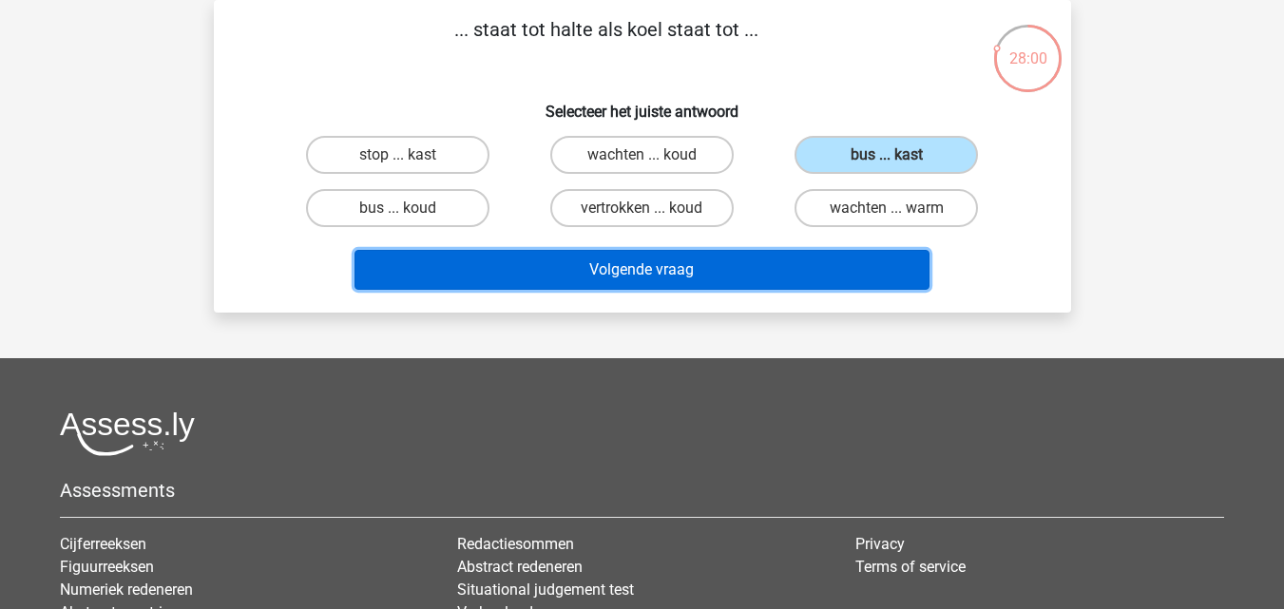
click at [813, 267] on button "Volgende vraag" at bounding box center [642, 270] width 575 height 40
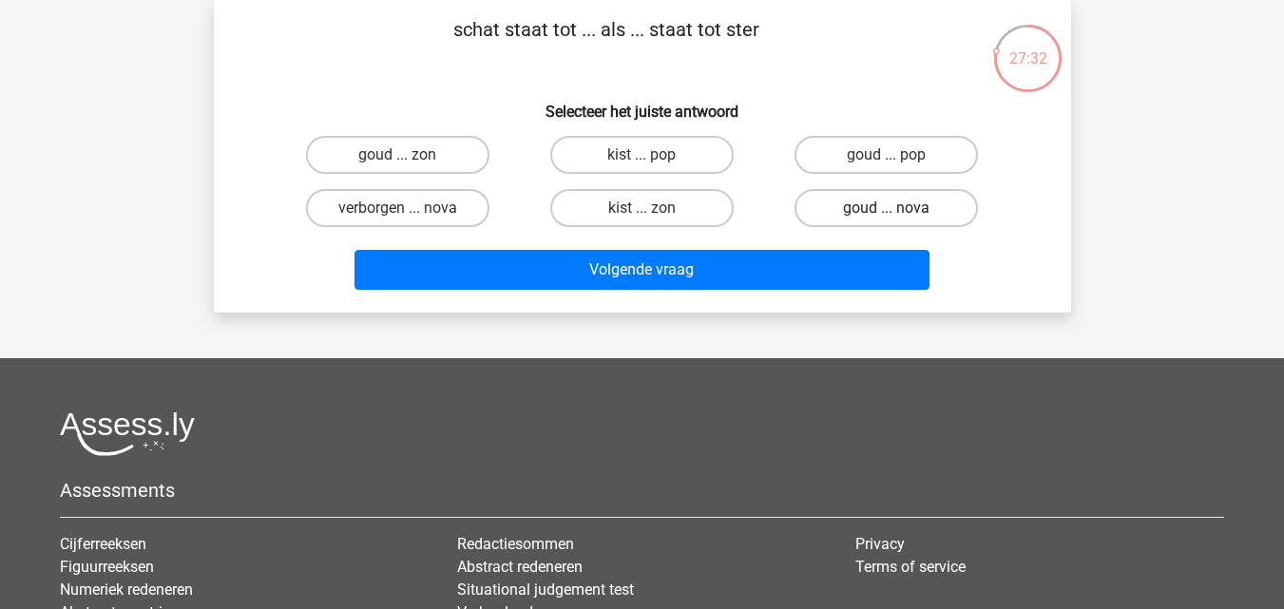
click at [838, 224] on label "goud ... nova" at bounding box center [886, 208] width 183 height 38
click at [887, 221] on input "goud ... nova" at bounding box center [893, 214] width 12 height 12
radio input "true"
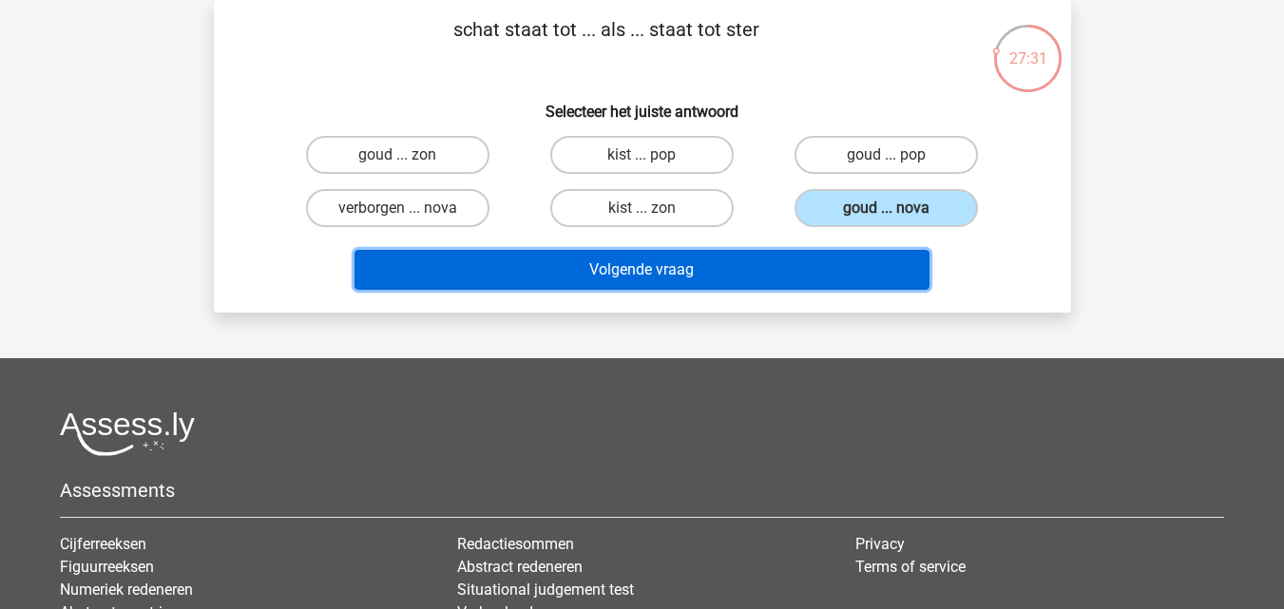
click at [818, 259] on button "Volgende vraag" at bounding box center [642, 270] width 575 height 40
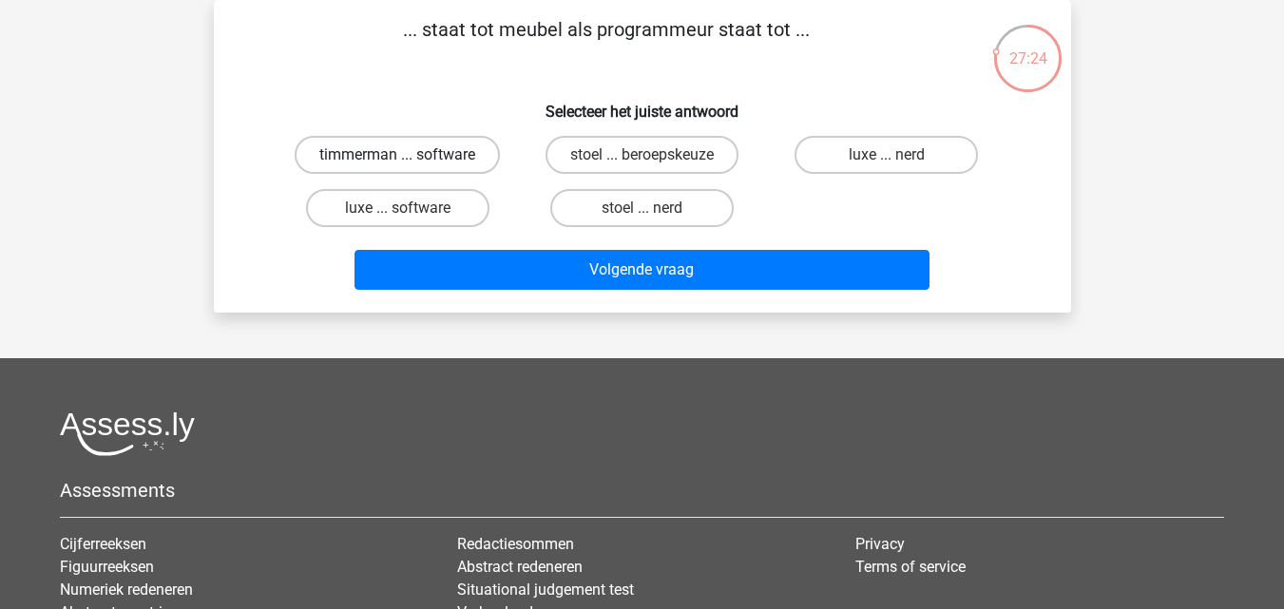
click at [471, 154] on label "timmerman ... software" at bounding box center [397, 155] width 205 height 38
click at [410, 155] on input "timmerman ... software" at bounding box center [403, 161] width 12 height 12
radio input "true"
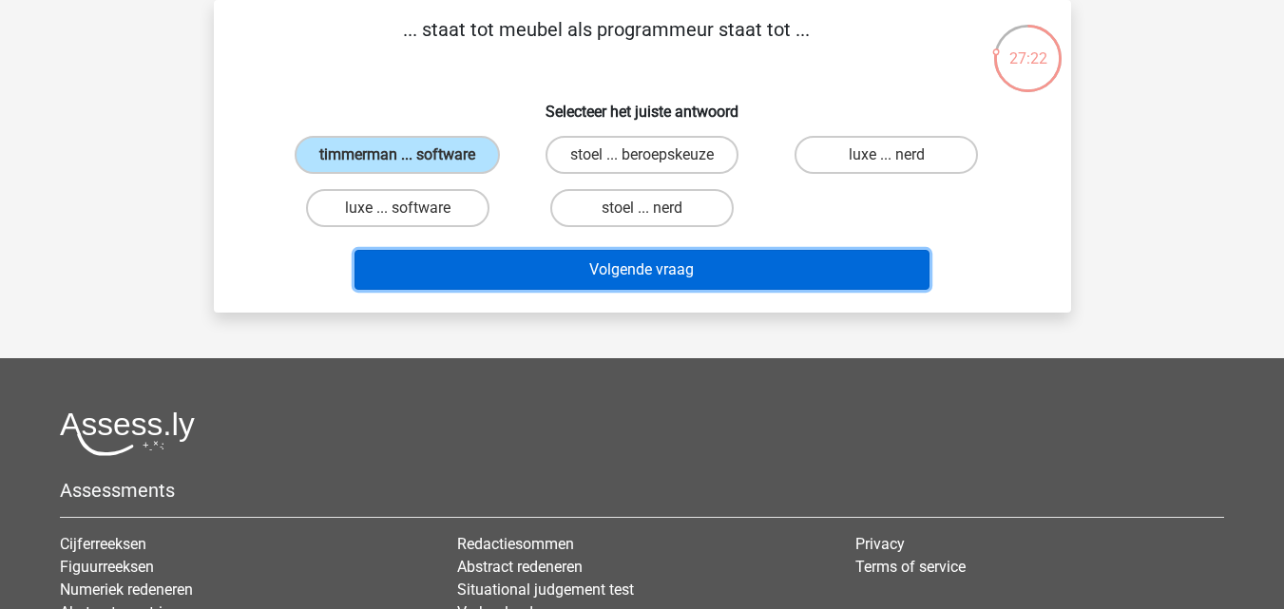
click at [502, 278] on button "Volgende vraag" at bounding box center [642, 270] width 575 height 40
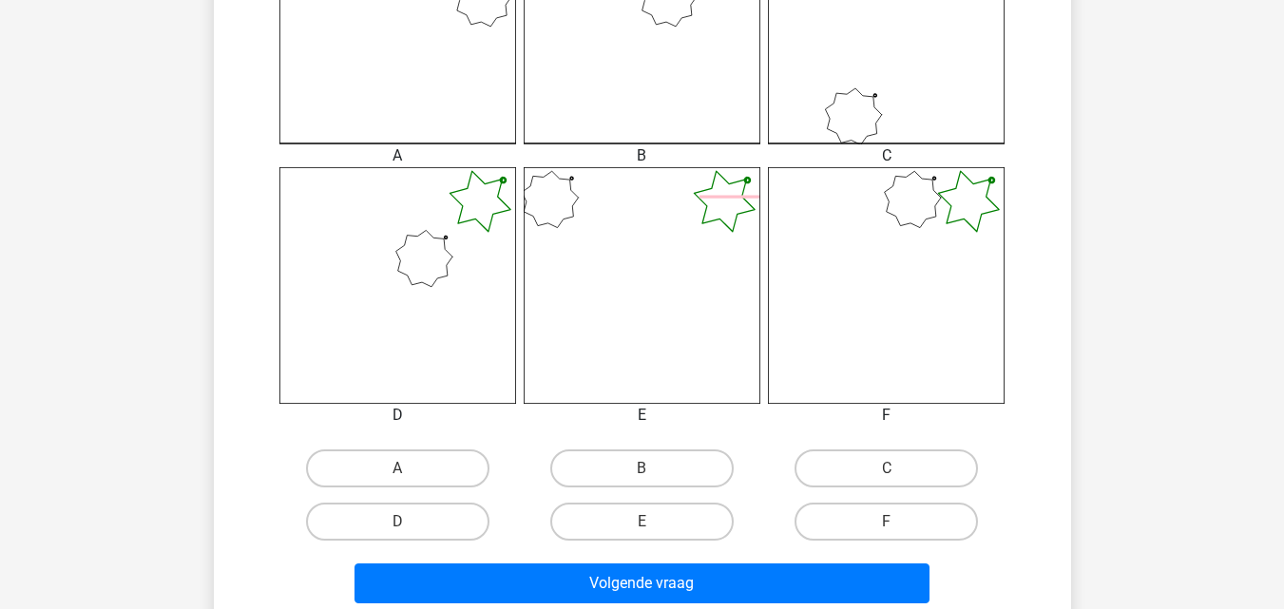
scroll to position [725, 0]
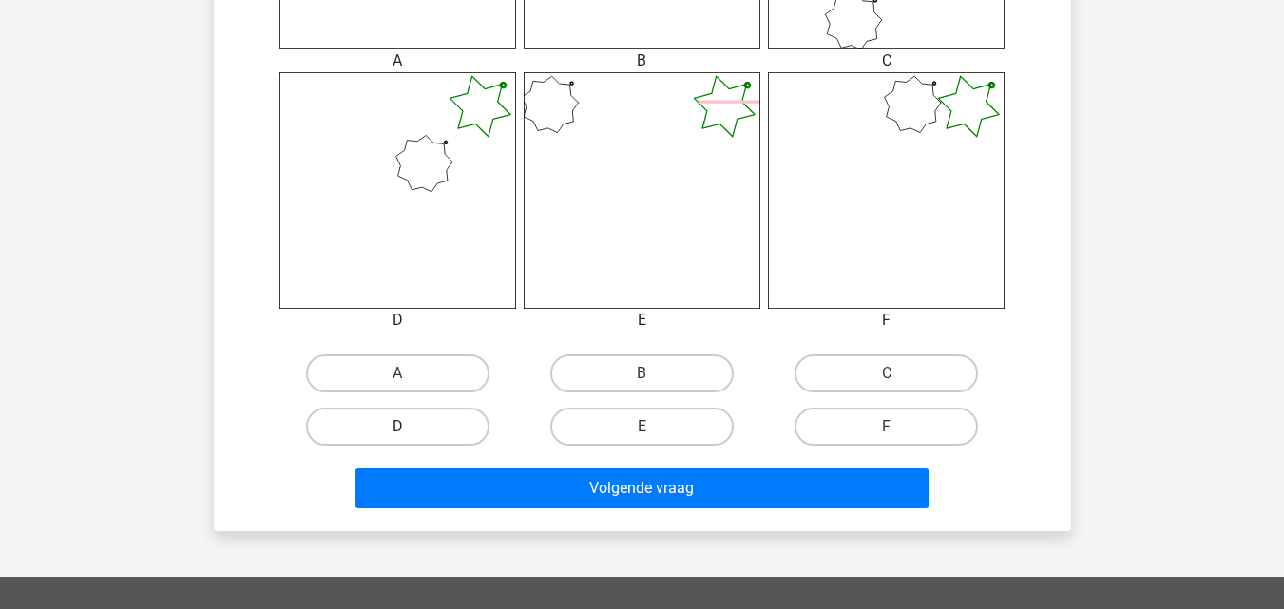
click at [456, 444] on label "D" at bounding box center [397, 427] width 183 height 38
click at [410, 439] on input "D" at bounding box center [403, 433] width 12 height 12
radio input "true"
click at [515, 510] on div "Volgende vraag" at bounding box center [643, 493] width 734 height 48
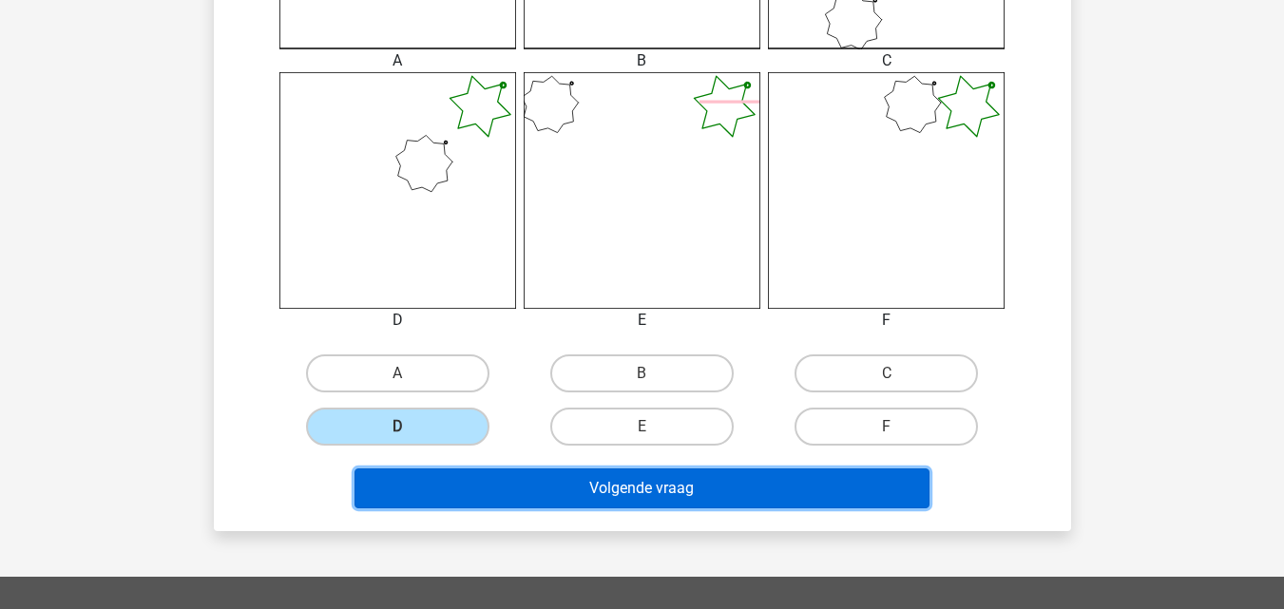
click at [523, 503] on button "Volgende vraag" at bounding box center [642, 489] width 575 height 40
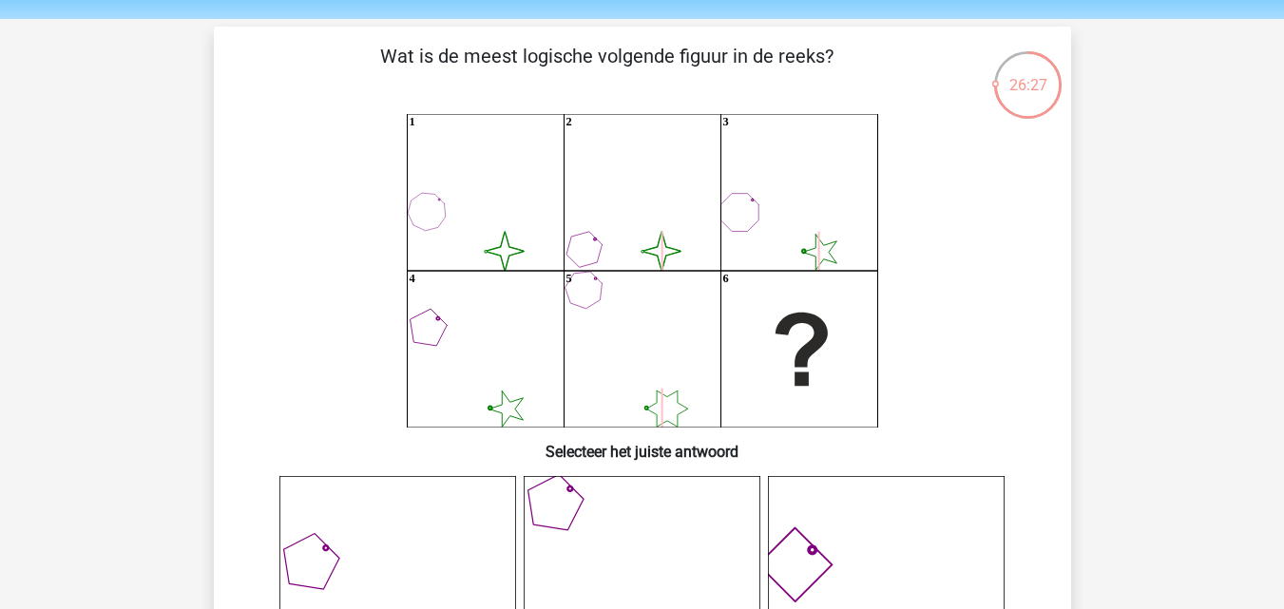
scroll to position [55, 0]
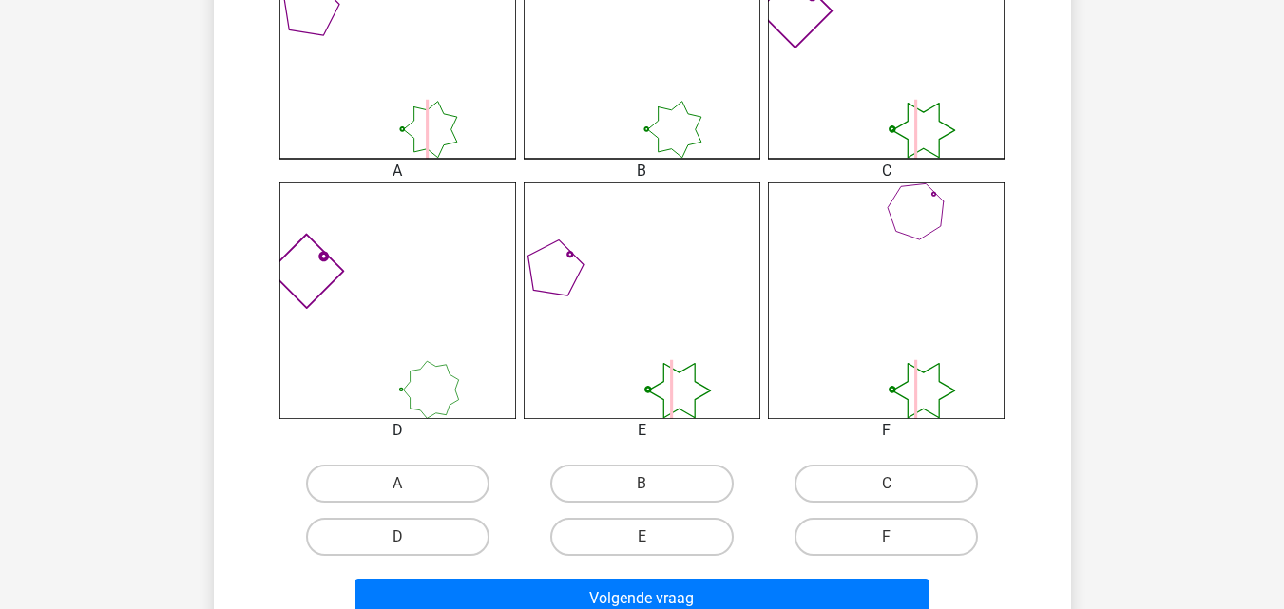
scroll to position [683, 0]
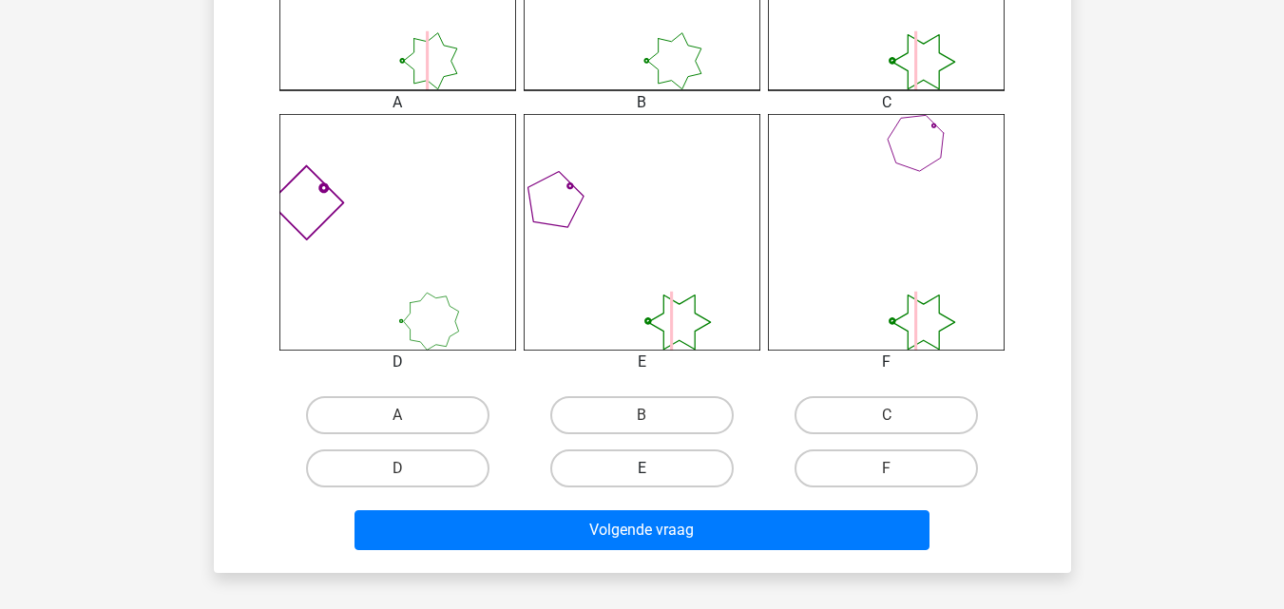
click at [712, 470] on label "E" at bounding box center [641, 469] width 183 height 38
click at [654, 470] on input "E" at bounding box center [648, 475] width 12 height 12
radio input "true"
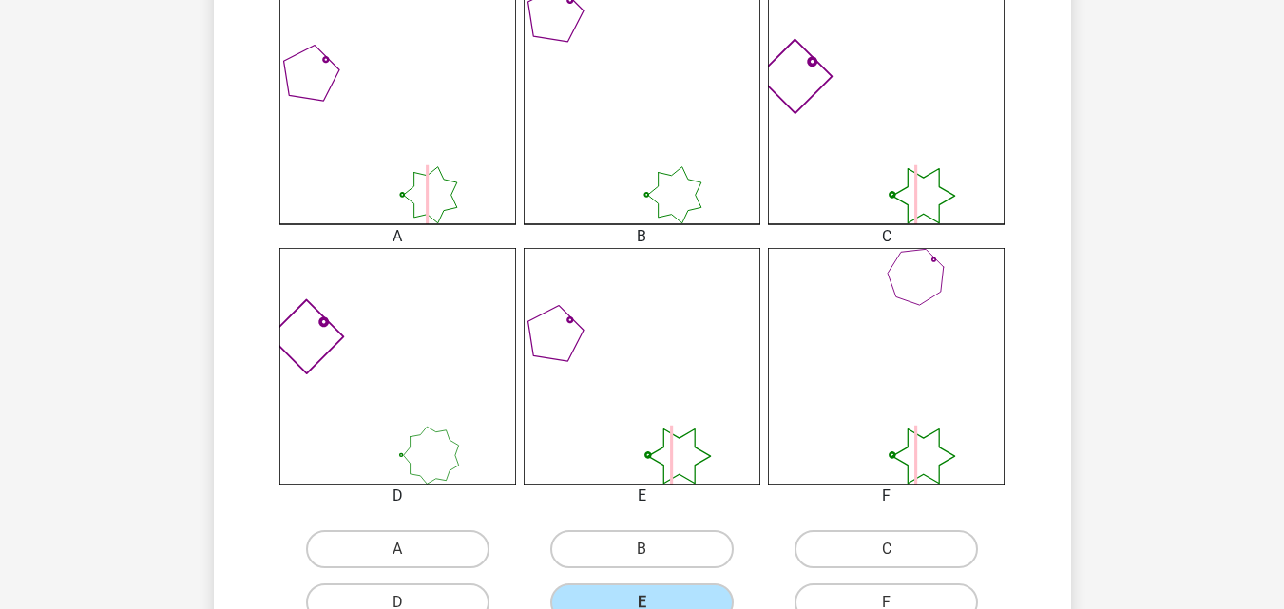
scroll to position [547, 0]
click at [670, 552] on label "B" at bounding box center [641, 552] width 183 height 38
click at [654, 552] on input "B" at bounding box center [648, 558] width 12 height 12
radio input "true"
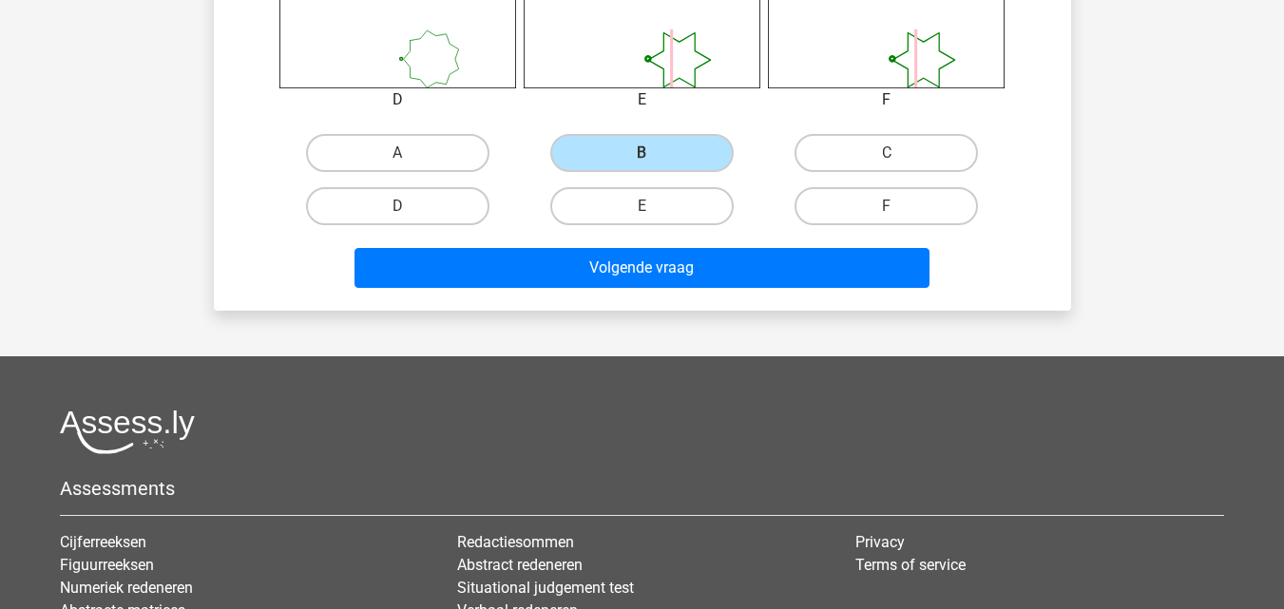
scroll to position [958, 0]
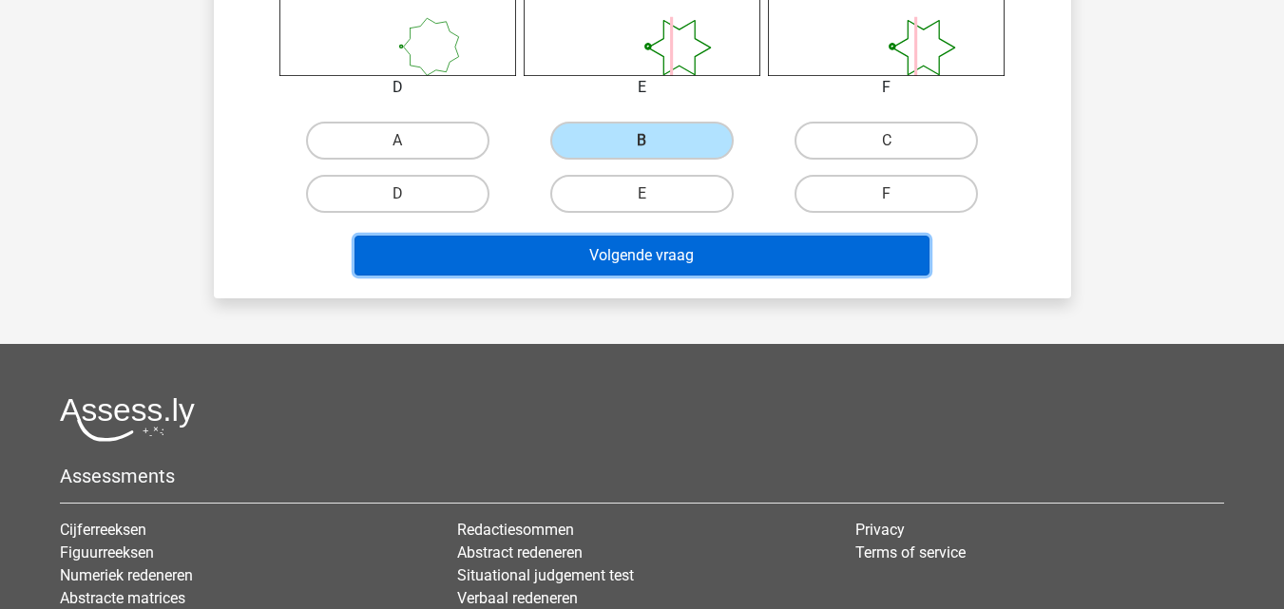
click at [651, 254] on button "Volgende vraag" at bounding box center [642, 256] width 575 height 40
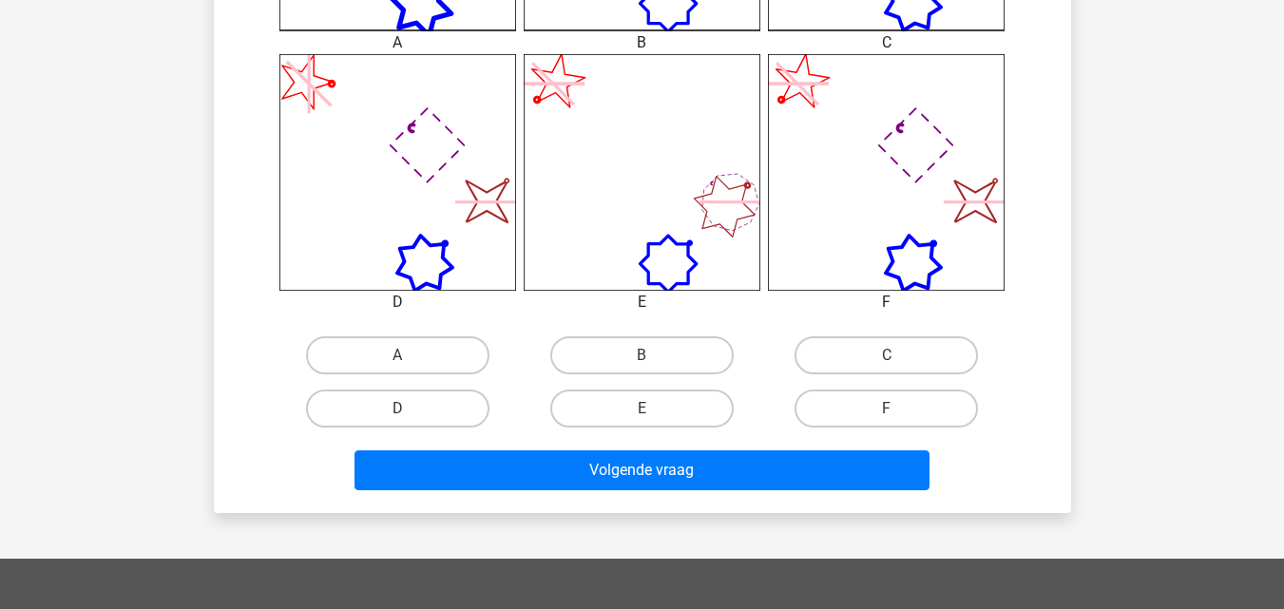
scroll to position [761, 0]
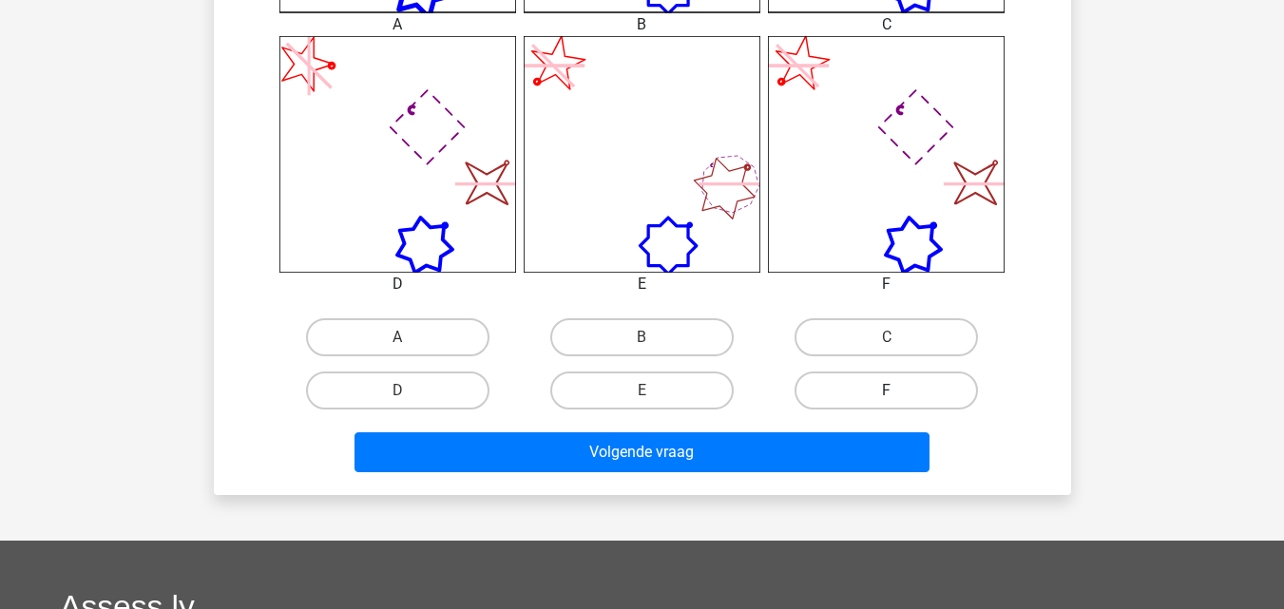
click at [893, 390] on label "F" at bounding box center [886, 391] width 183 height 38
click at [893, 391] on input "F" at bounding box center [893, 397] width 12 height 12
radio input "true"
click at [866, 426] on div "Volgende vraag" at bounding box center [642, 448] width 796 height 63
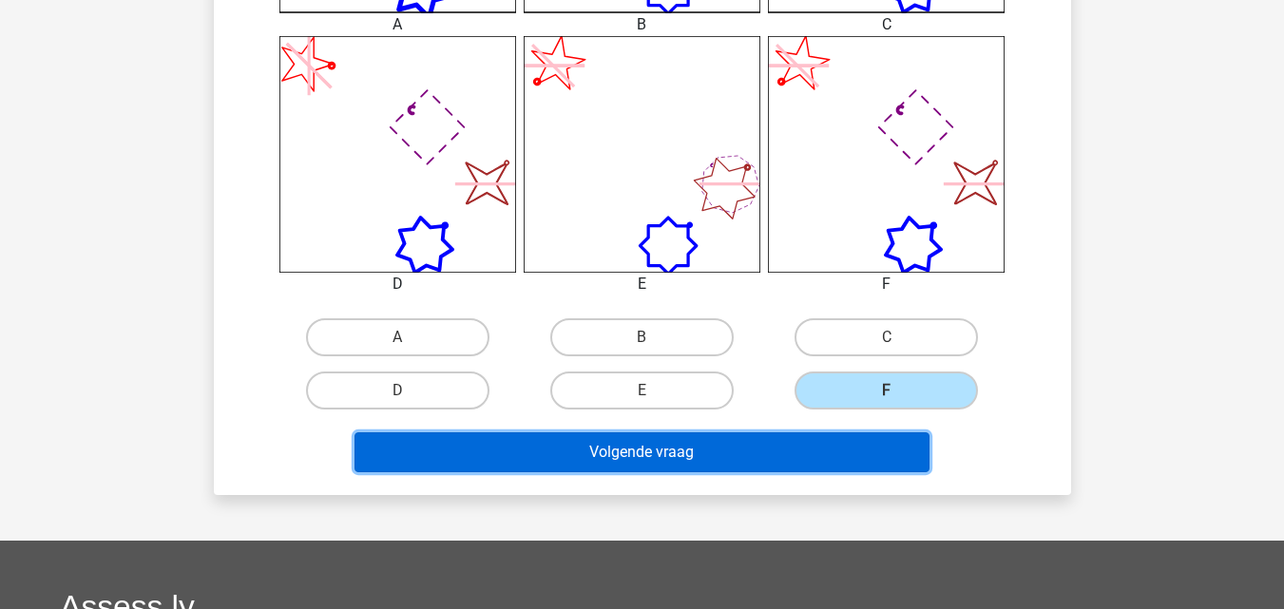
click at [871, 443] on button "Volgende vraag" at bounding box center [642, 452] width 575 height 40
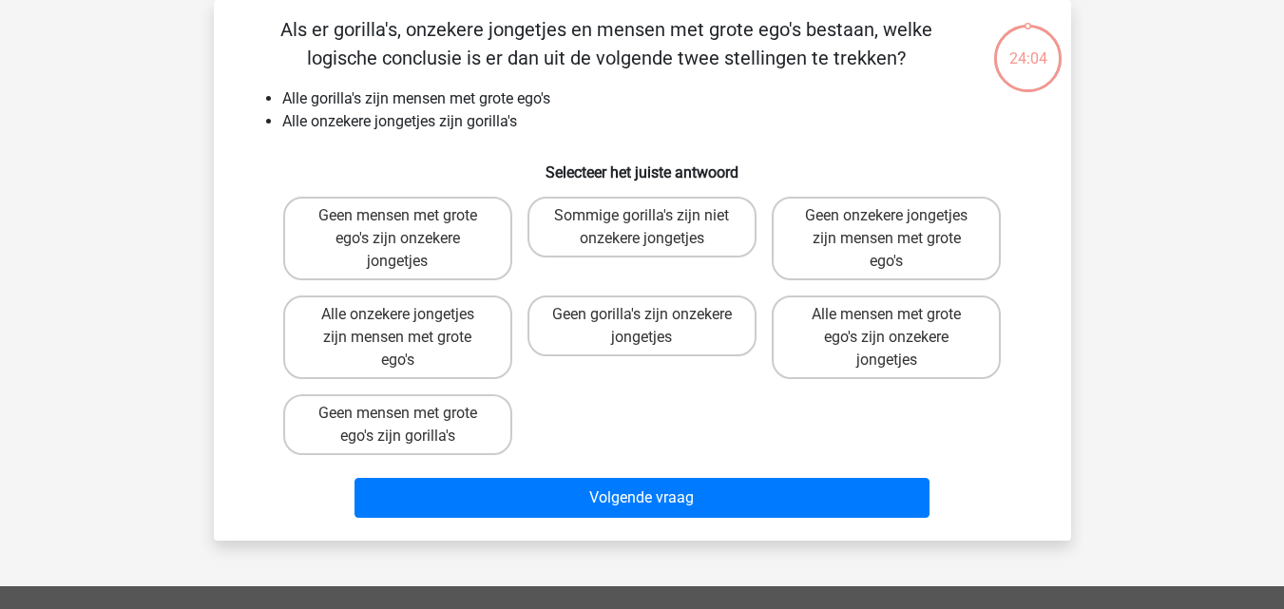
scroll to position [0, 0]
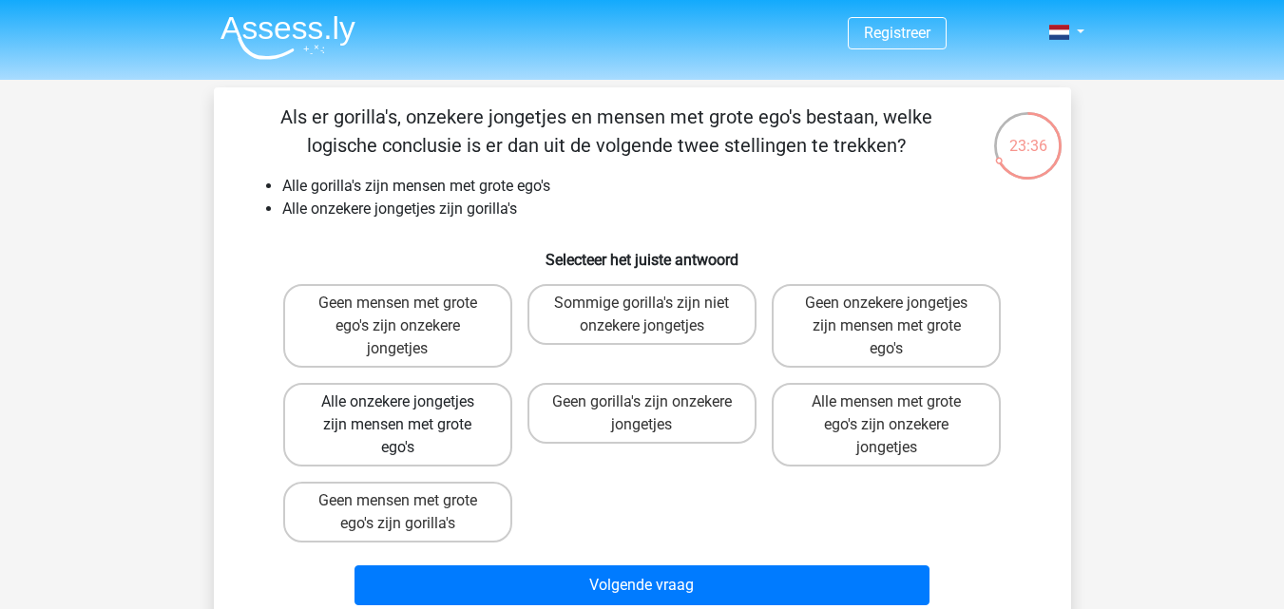
click at [396, 443] on label "Alle onzekere jongetjes zijn mensen met grote ego's" at bounding box center [397, 425] width 229 height 84
click at [397, 414] on input "Alle onzekere jongetjes zijn mensen met grote ego's" at bounding box center [403, 408] width 12 height 12
radio input "true"
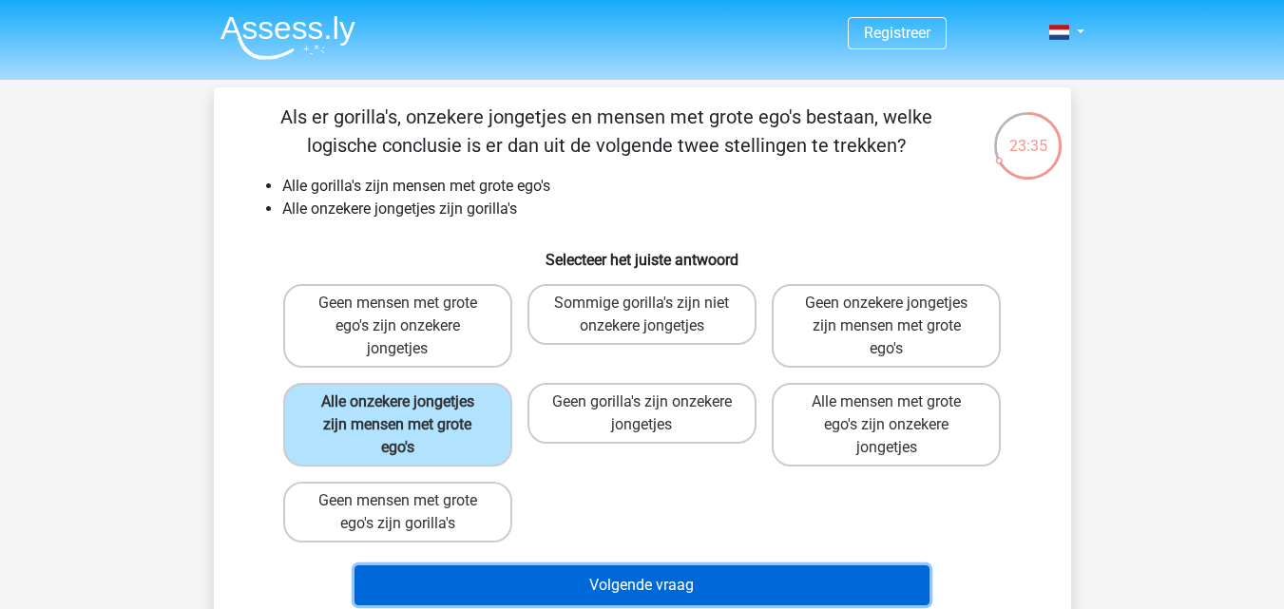
click at [535, 580] on button "Volgende vraag" at bounding box center [642, 586] width 575 height 40
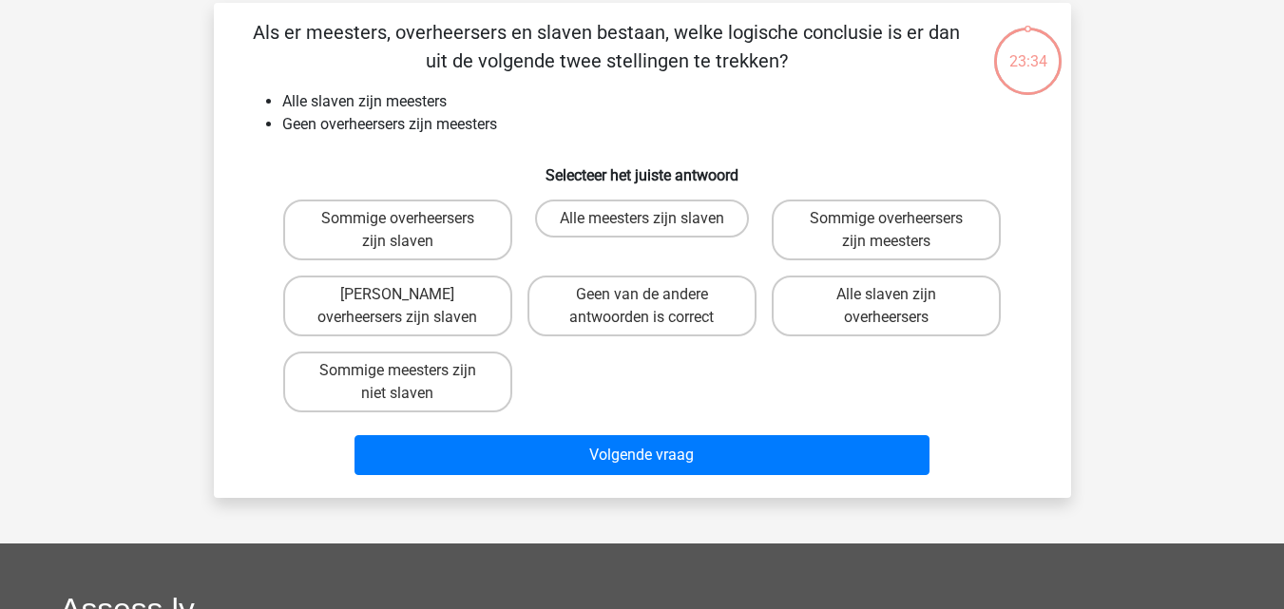
scroll to position [87, 0]
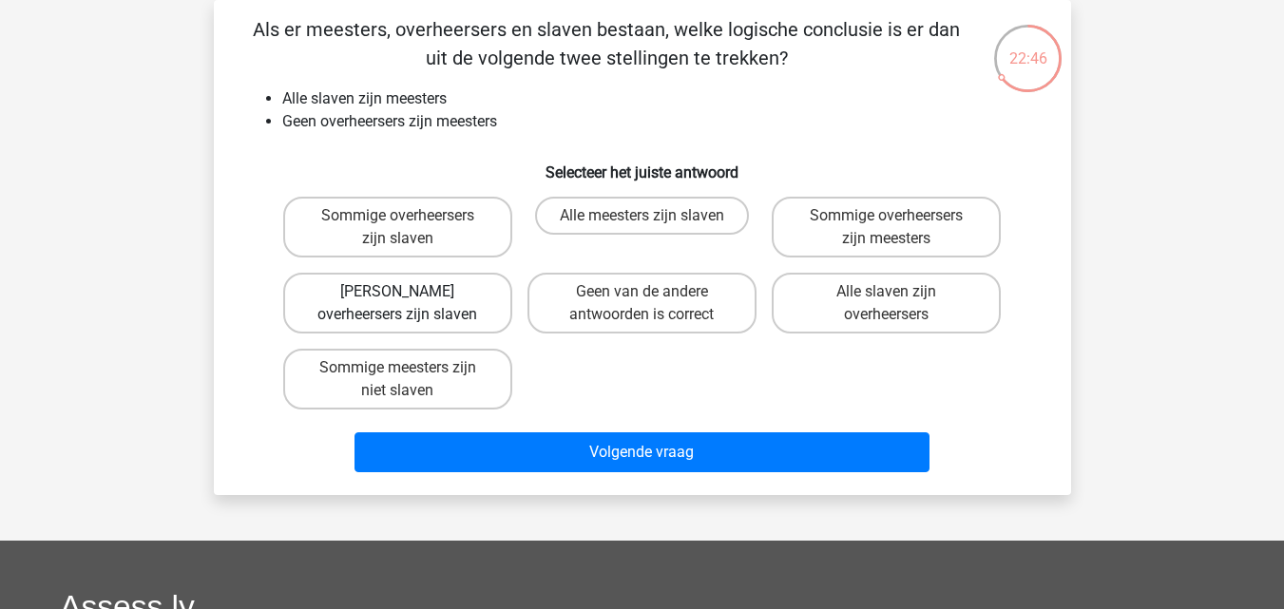
click at [412, 306] on label "[PERSON_NAME] overheersers zijn slaven" at bounding box center [397, 303] width 229 height 61
click at [410, 304] on input "[PERSON_NAME] overheersers zijn slaven" at bounding box center [403, 298] width 12 height 12
radio input "true"
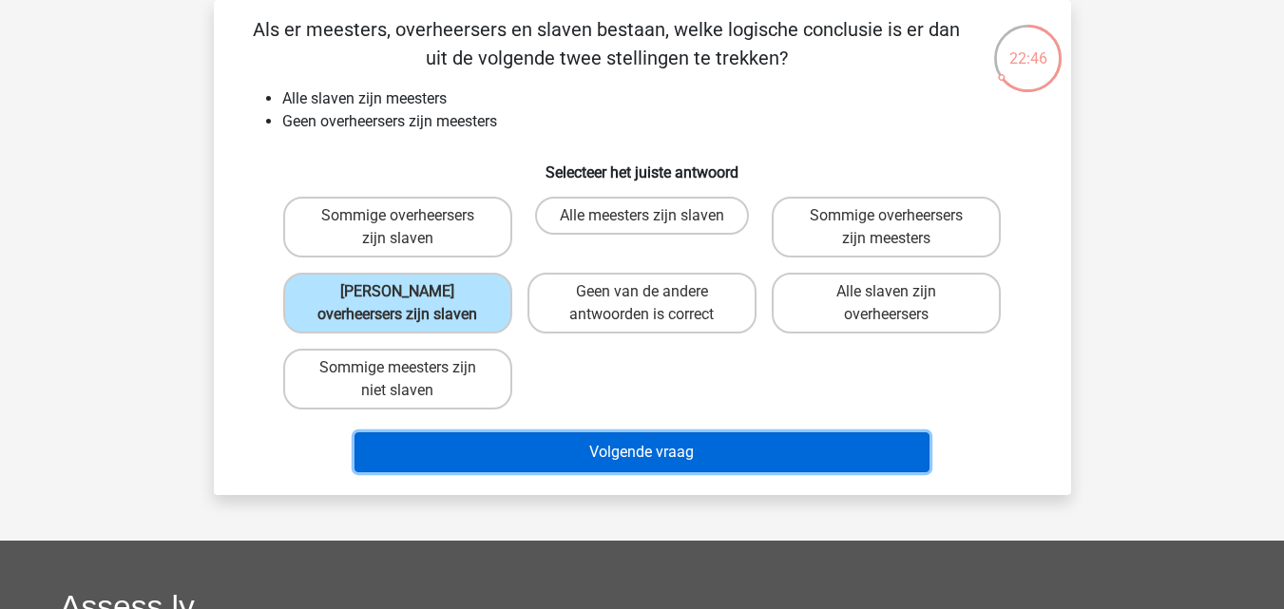
click at [513, 441] on button "Volgende vraag" at bounding box center [642, 452] width 575 height 40
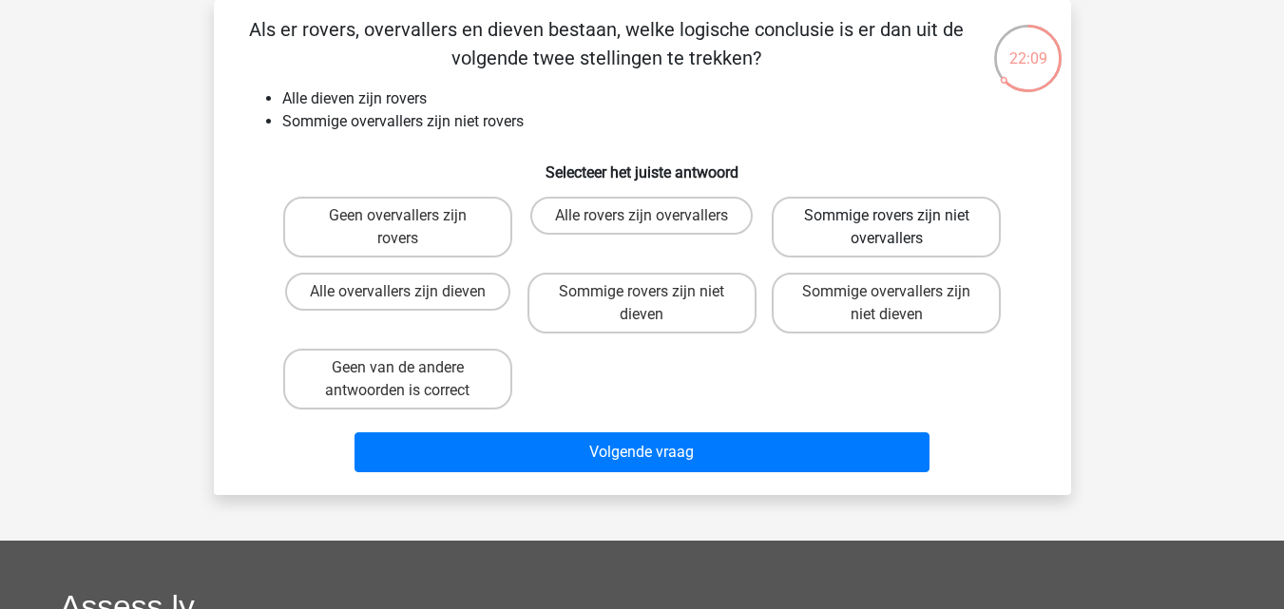
click at [803, 243] on label "Sommige rovers zijn niet overvallers" at bounding box center [886, 227] width 229 height 61
click at [887, 228] on input "Sommige rovers zijn niet overvallers" at bounding box center [893, 222] width 12 height 12
radio input "true"
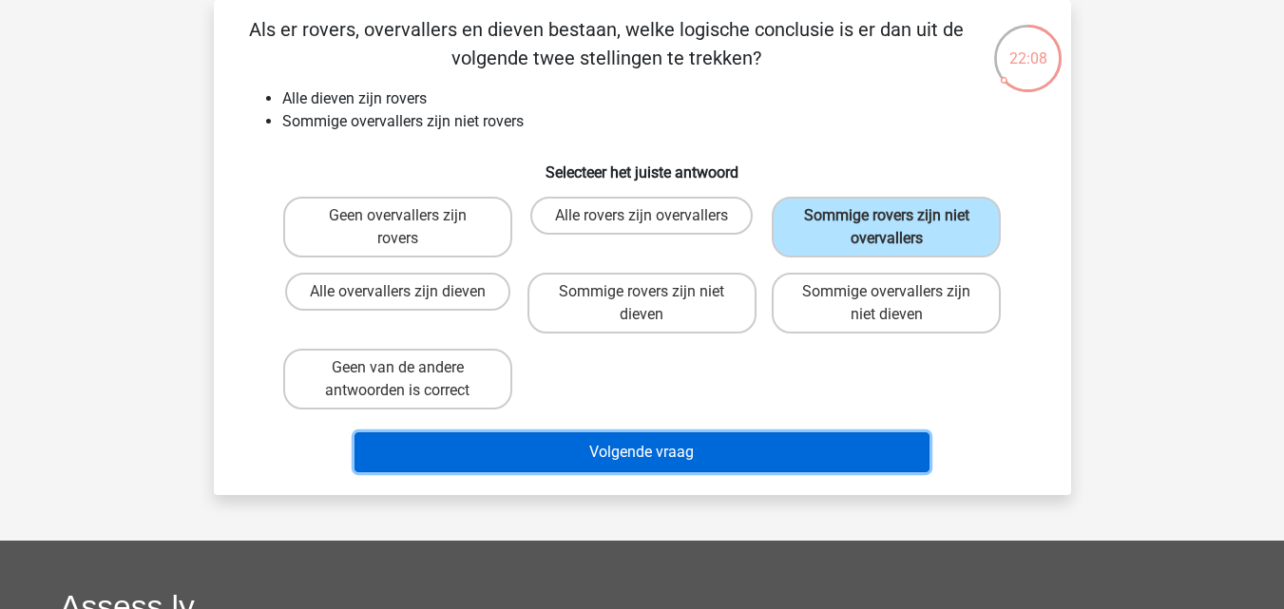
click at [739, 443] on button "Volgende vraag" at bounding box center [642, 452] width 575 height 40
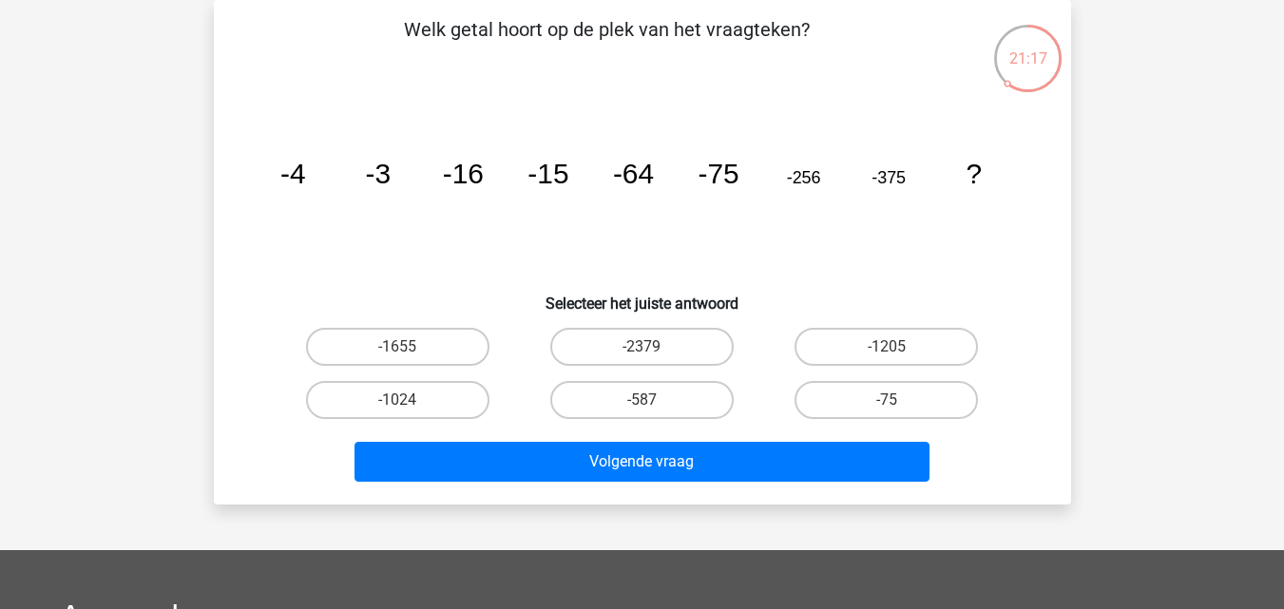
click at [356, 177] on icon "image/svg+xml -4 -3 -16 -15 -64 -75 -256 -375 ?" at bounding box center [642, 183] width 766 height 192
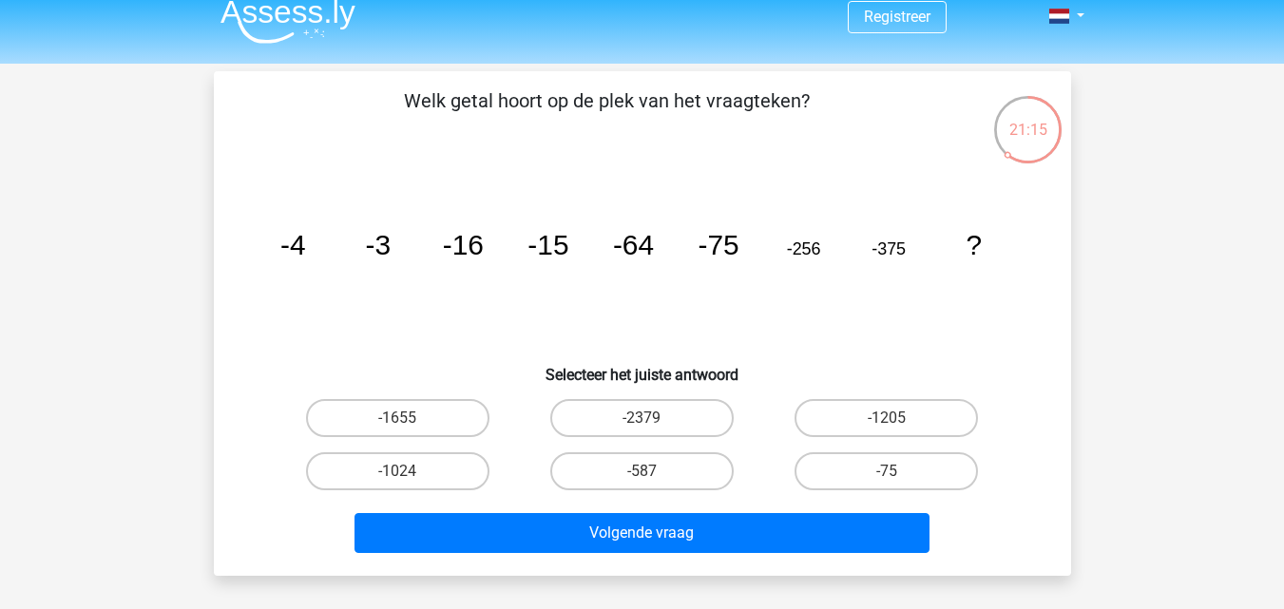
scroll to position [0, 0]
